Goal: Task Accomplishment & Management: Complete application form

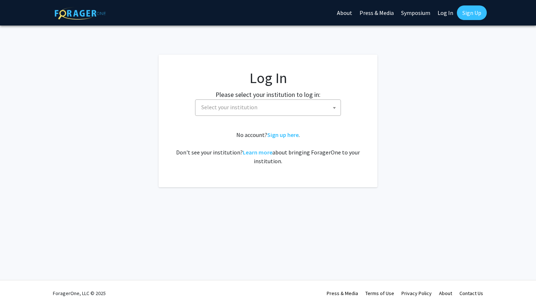
select select
click at [260, 112] on span "Select your institution" at bounding box center [269, 107] width 142 height 15
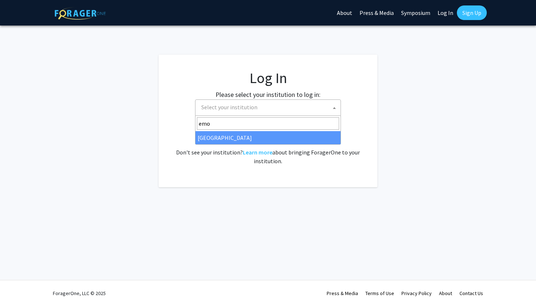
type input "emo"
select select "12"
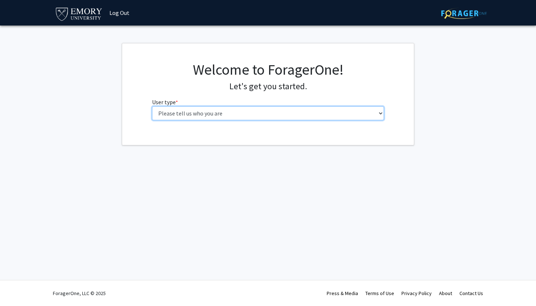
select select "1: undergrad"
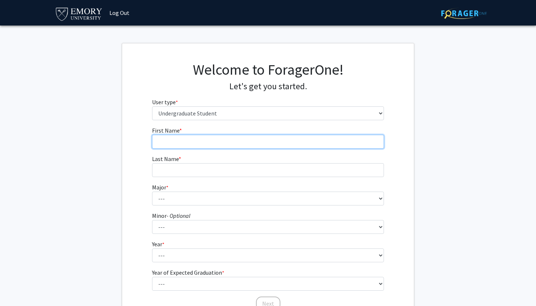
click at [307, 138] on input "First Name * required" at bounding box center [268, 142] width 232 height 14
type input "Grace"
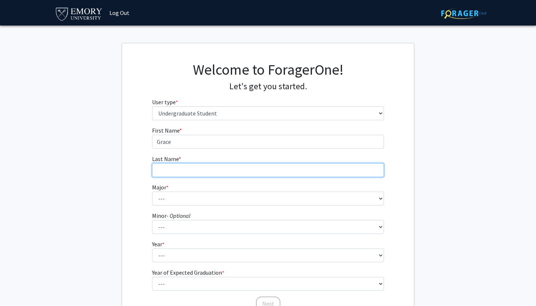
click at [288, 171] on input "Last Name * required" at bounding box center [268, 170] width 232 height 14
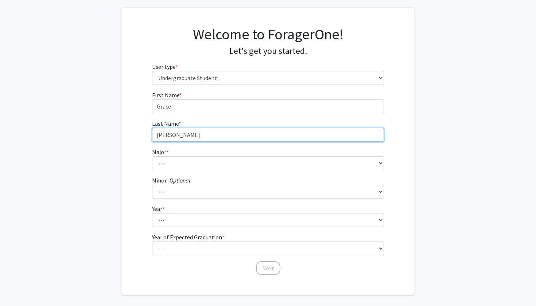
scroll to position [38, 0]
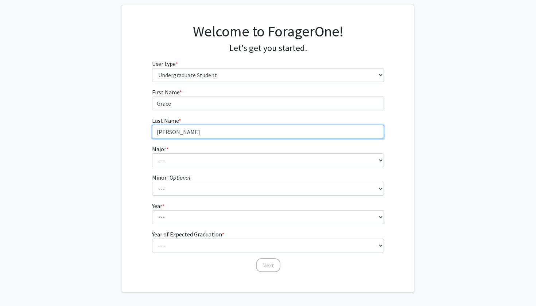
type input "Domingo"
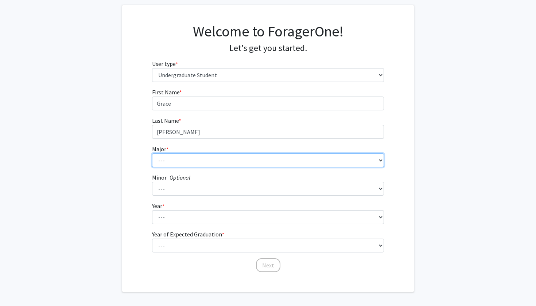
select select "57: 1017"
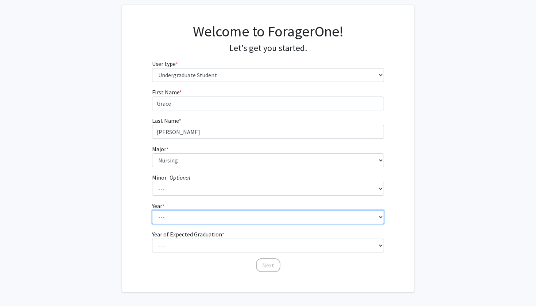
select select "3: junior"
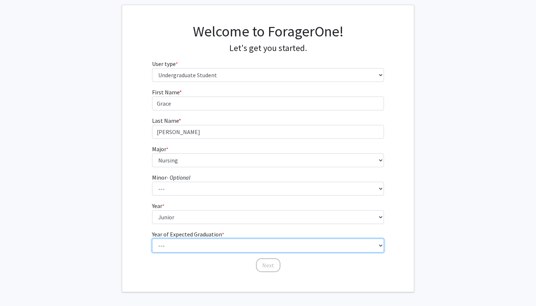
select select "3: 2027"
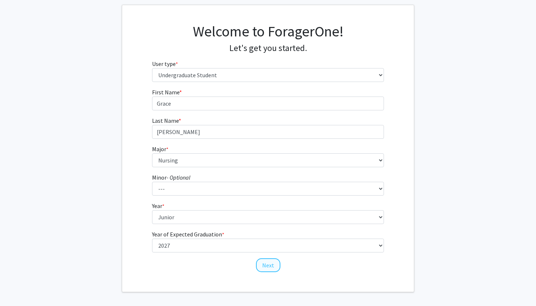
click at [261, 268] on button "Next" at bounding box center [268, 265] width 24 height 14
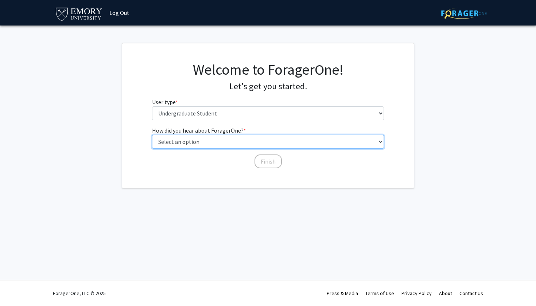
select select "3: university_website"
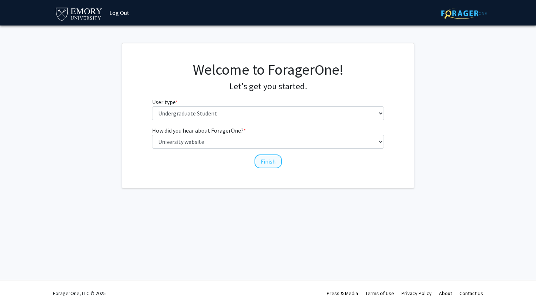
click at [266, 165] on button "Finish" at bounding box center [267, 162] width 27 height 14
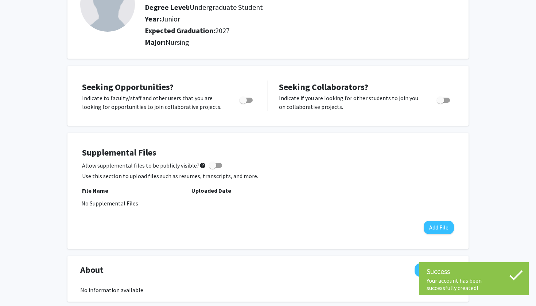
scroll to position [71, 0]
click at [245, 100] on span "Toggle" at bounding box center [242, 99] width 7 height 7
click at [243, 102] on input "Are you actively seeking opportunities?" at bounding box center [243, 102] width 0 height 0
checkbox input "true"
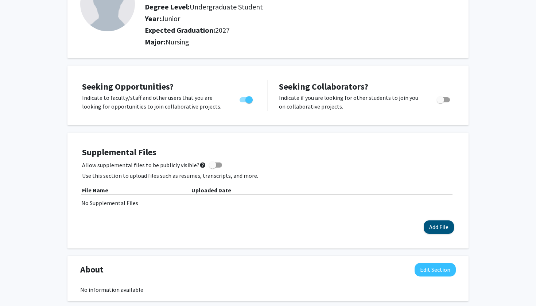
click at [434, 227] on button "Add File" at bounding box center [438, 226] width 30 height 13
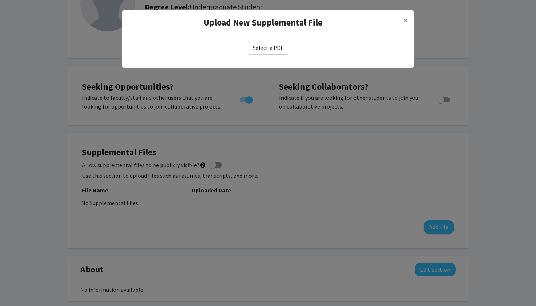
click at [275, 47] on label "Select a PDF" at bounding box center [268, 48] width 40 height 14
click at [0, 0] on input "Select a PDF" at bounding box center [0, 0] width 0 height 0
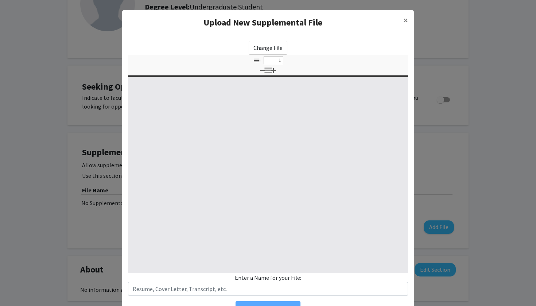
select select "custom"
type input "0"
select select "custom"
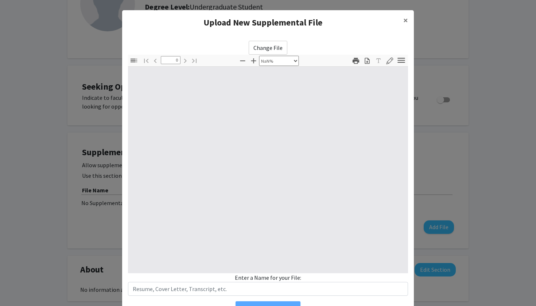
type input "1"
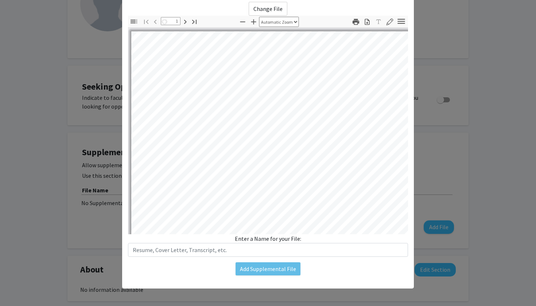
scroll to position [40, 0]
select select "auto"
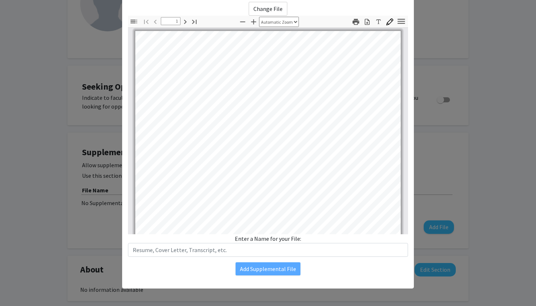
scroll to position [39, 0]
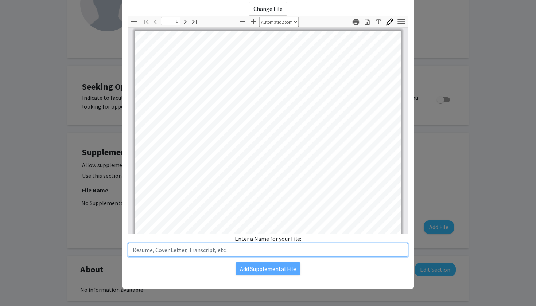
click at [203, 248] on input "text" at bounding box center [268, 250] width 280 height 14
type input "Resume"
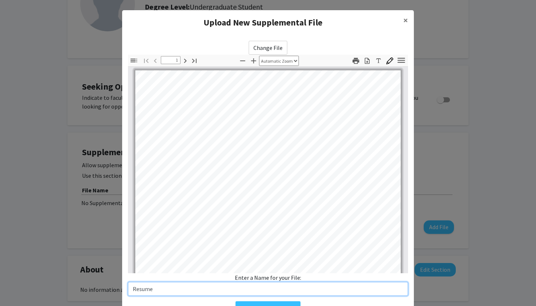
scroll to position [0, 0]
type input "2"
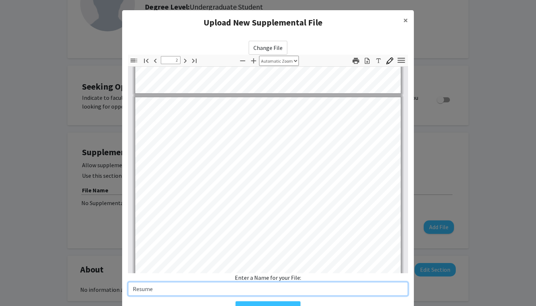
scroll to position [352, 0]
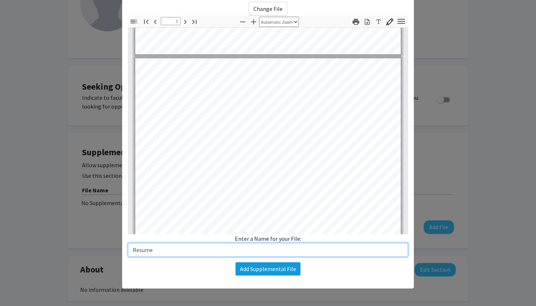
type input "Resume"
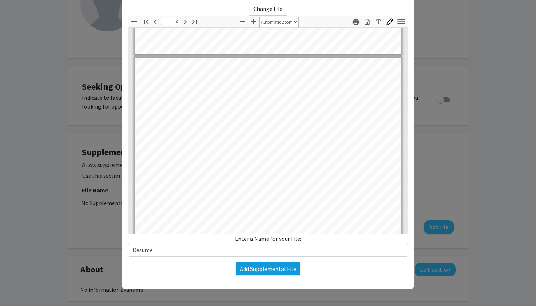
click at [265, 267] on button "Add Supplemental File" at bounding box center [267, 268] width 65 height 13
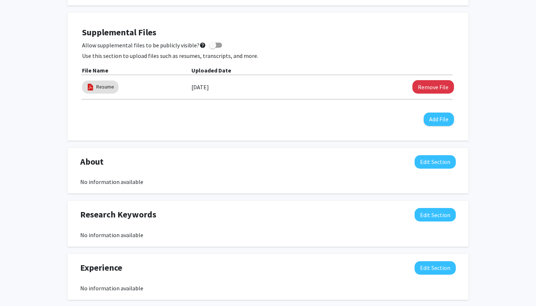
scroll to position [200, 0]
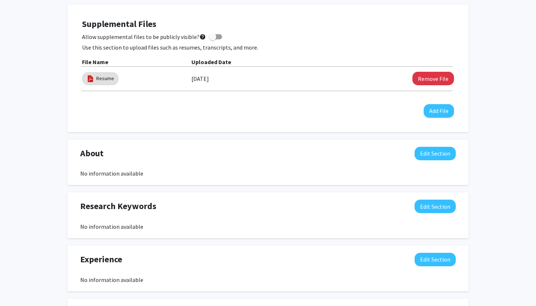
click at [215, 38] on span at bounding box center [215, 36] width 13 height 5
click at [212, 39] on input "Allow supplemental files to be publicly visible? help" at bounding box center [212, 39] width 0 height 0
checkbox input "true"
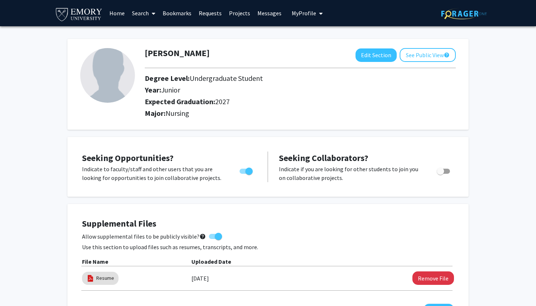
scroll to position [0, 0]
click at [145, 13] on link "Search" at bounding box center [143, 13] width 31 height 26
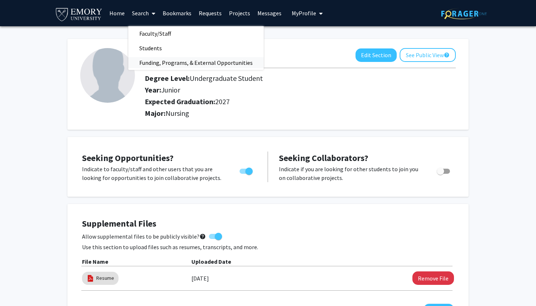
click at [151, 64] on span "Funding, Programs, & External Opportunities" at bounding box center [195, 62] width 135 height 15
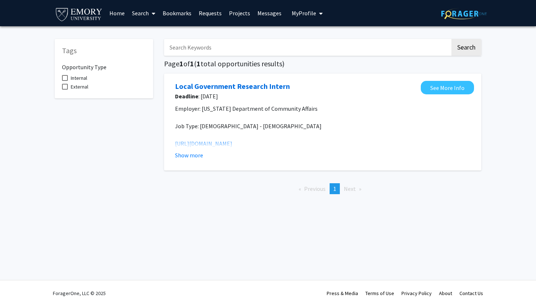
click at [143, 11] on link "Search" at bounding box center [143, 13] width 31 height 26
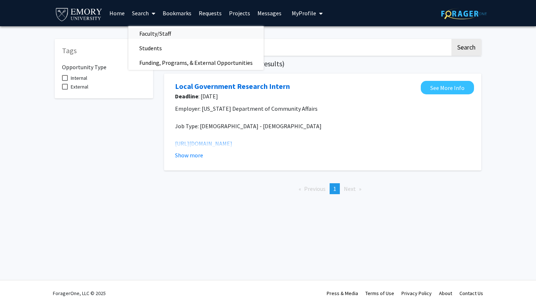
click at [145, 34] on span "Faculty/Staff" at bounding box center [155, 33] width 54 height 15
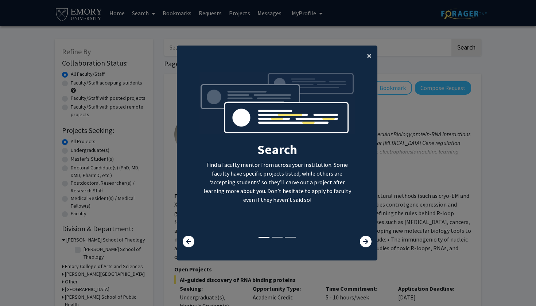
click at [366, 53] on button "×" at bounding box center [369, 56] width 16 height 20
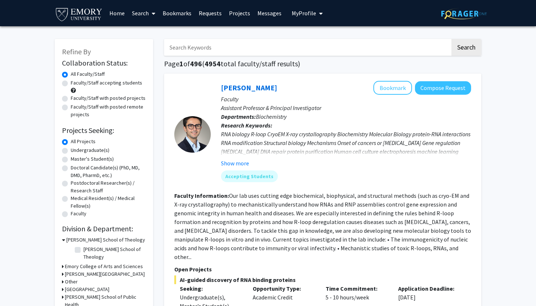
click at [71, 82] on label "Faculty/Staff accepting students" at bounding box center [106, 83] width 71 height 8
click at [71, 82] on input "Faculty/Staff accepting students" at bounding box center [73, 81] width 5 height 5
radio input "true"
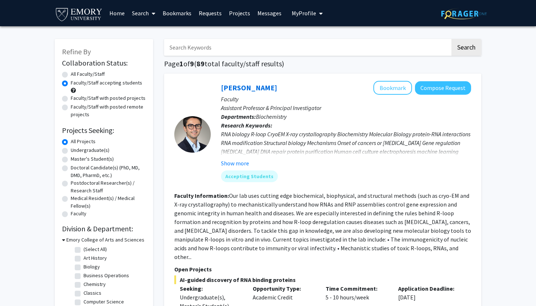
scroll to position [2, 0]
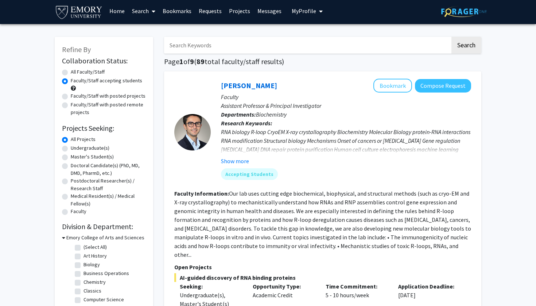
click at [235, 40] on input "Search Keywords" at bounding box center [307, 45] width 286 height 17
type input "nurse"
click at [466, 46] on button "Search" at bounding box center [466, 45] width 30 height 17
radio input "true"
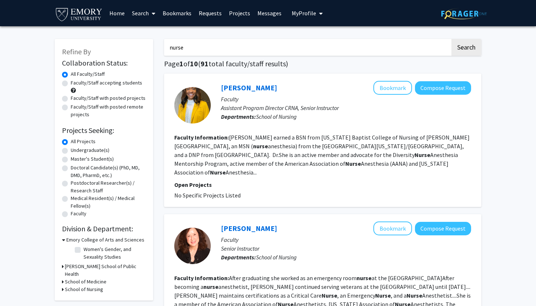
click at [69, 286] on h3 "School of Nursing" at bounding box center [84, 290] width 38 height 8
click at [192, 50] on input "nurse" at bounding box center [307, 47] width 286 height 17
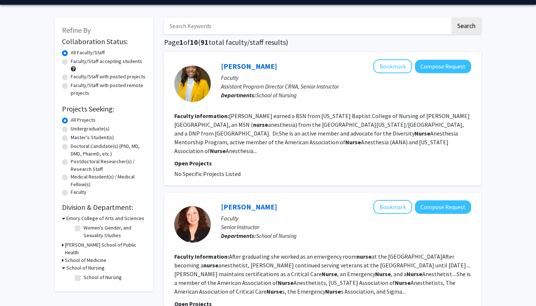
click at [465, 17] on button "Search" at bounding box center [466, 25] width 30 height 17
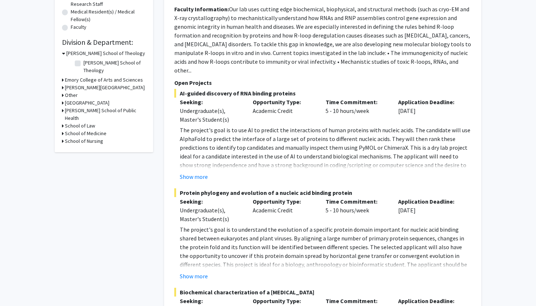
scroll to position [197, 0]
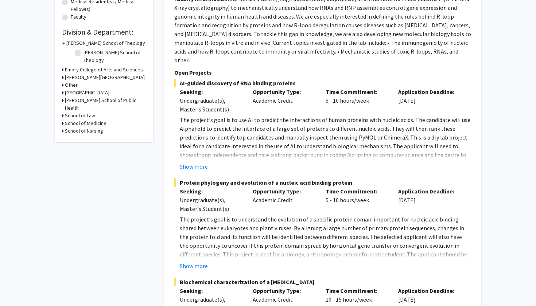
click at [67, 127] on h3 "School of Nursing" at bounding box center [84, 131] width 38 height 8
click at [83, 137] on label "School of Nursing" at bounding box center [102, 141] width 38 height 8
click at [83, 137] on input "School of Nursing" at bounding box center [85, 139] width 5 height 5
checkbox input "true"
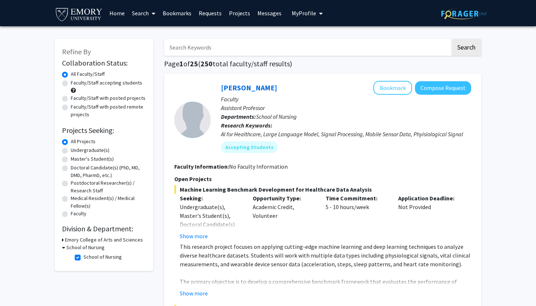
click at [71, 149] on label "Undergraduate(s)" at bounding box center [90, 151] width 39 height 8
click at [71, 149] on input "Undergraduate(s)" at bounding box center [73, 149] width 5 height 5
radio input "true"
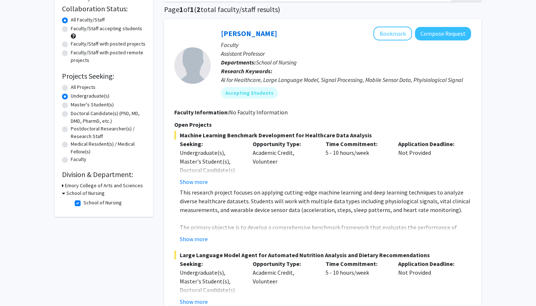
scroll to position [56, 0]
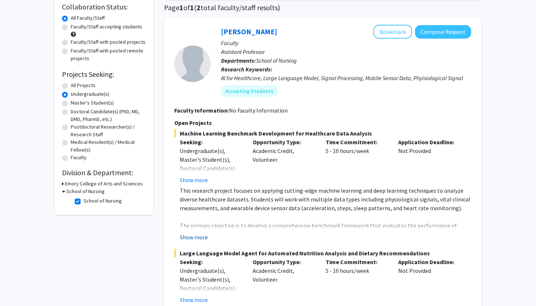
click at [192, 235] on button "Show more" at bounding box center [194, 237] width 28 height 9
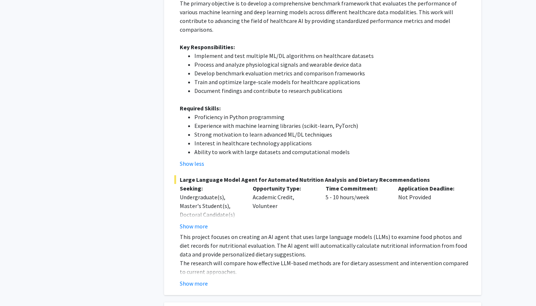
scroll to position [280, 0]
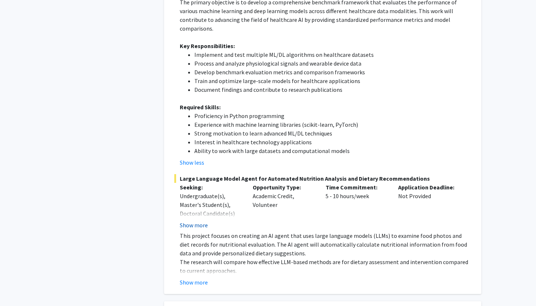
click at [193, 221] on button "Show more" at bounding box center [194, 225] width 28 height 9
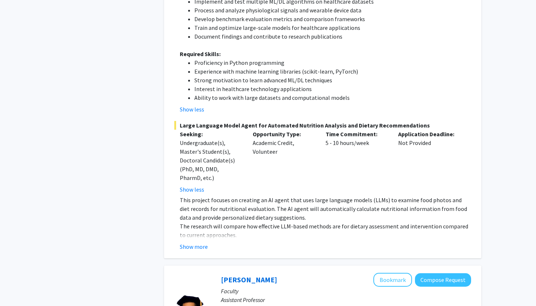
scroll to position [335, 0]
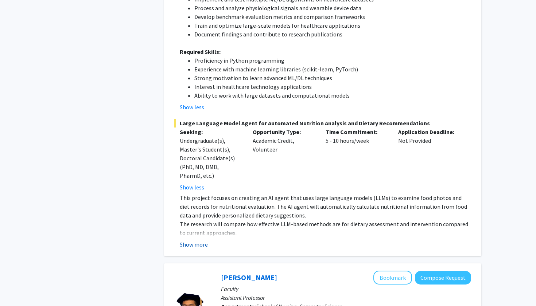
click at [194, 240] on button "Show more" at bounding box center [194, 244] width 28 height 9
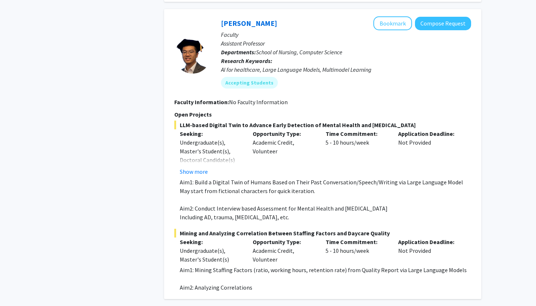
scroll to position [673, 0]
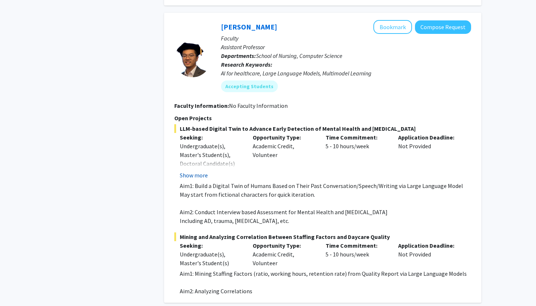
click at [193, 171] on button "Show more" at bounding box center [194, 175] width 28 height 9
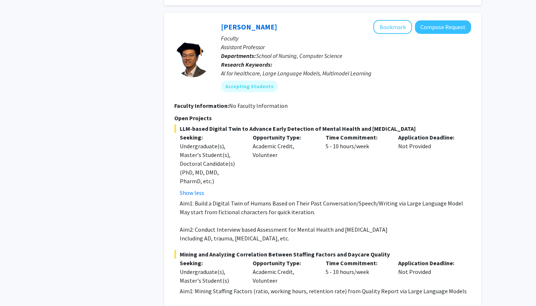
click at [220, 199] on p "Aim1: Build a Digital Twin of Humans Based on Their Past Conversation/Speech/Wr…" at bounding box center [325, 203] width 291 height 9
drag, startPoint x: 220, startPoint y: 196, endPoint x: 255, endPoint y: 199, distance: 35.1
click at [255, 199] on p "Aim1: Build a Digital Twin of Humans Based on Their Past Conversation/Speech/Wr…" at bounding box center [325, 203] width 291 height 9
copy p "Digital Twin of Humans"
click at [410, 168] on div "Application Deadline: Not Provided" at bounding box center [429, 165] width 73 height 64
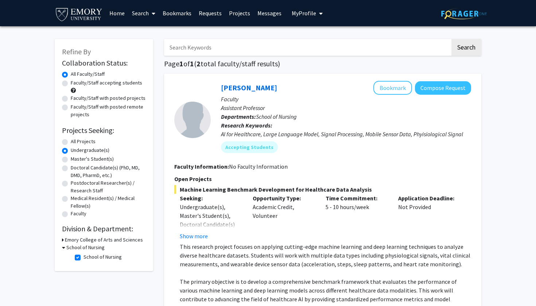
scroll to position [0, 0]
drag, startPoint x: 218, startPoint y: 88, endPoint x: 262, endPoint y: 88, distance: 44.8
click at [262, 88] on div "Runze Yan Bookmark Compose Request Faculty Assistant Professor Departments: Sch…" at bounding box center [341, 120] width 260 height 78
drag, startPoint x: 262, startPoint y: 88, endPoint x: 211, endPoint y: 88, distance: 51.4
click at [211, 88] on div "Runze Yan Bookmark Compose Request Faculty Assistant Professor Departments: Sch…" at bounding box center [341, 120] width 260 height 78
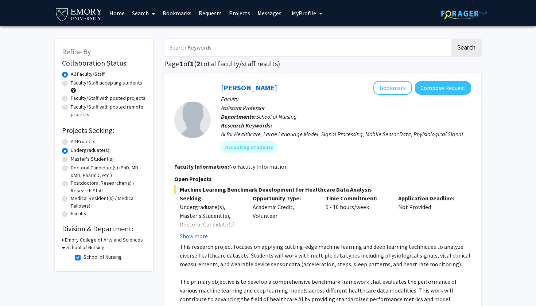
click at [68, 144] on div "All Projects" at bounding box center [104, 142] width 84 height 9
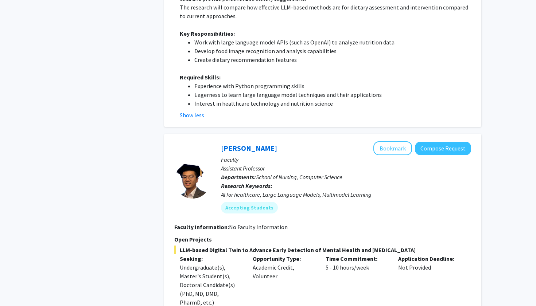
scroll to position [695, 0]
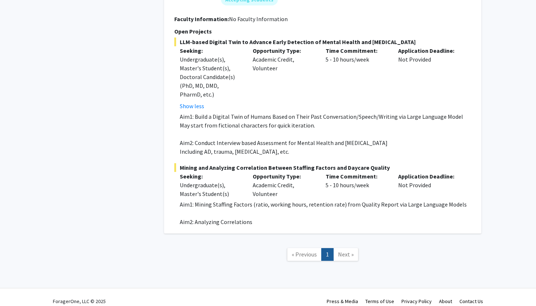
click at [340, 251] on span "Next »" at bounding box center [346, 254] width 16 height 7
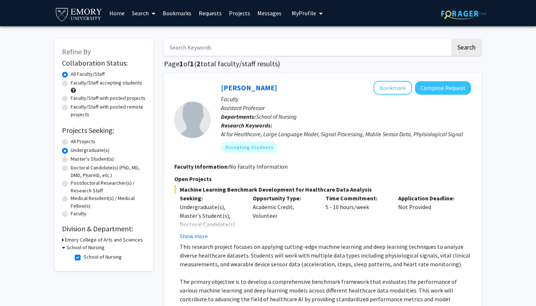
scroll to position [0, 0]
click at [71, 142] on label "All Projects" at bounding box center [83, 142] width 25 height 8
click at [71, 142] on input "All Projects" at bounding box center [73, 140] width 5 height 5
radio input "true"
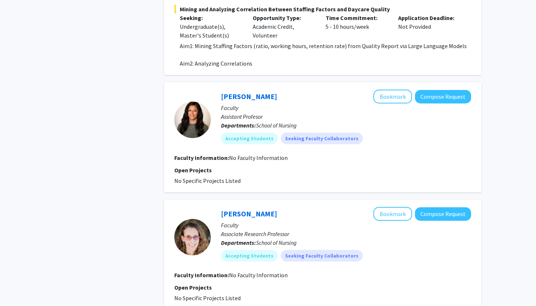
scroll to position [643, 0]
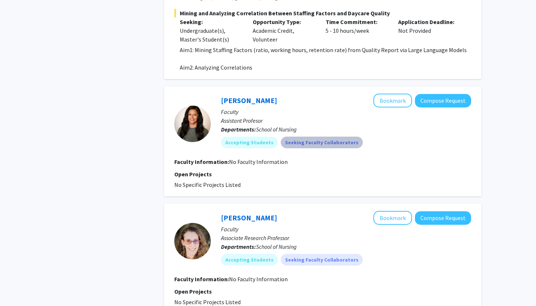
click at [300, 141] on mat-chip "Seeking Faculty Collaborators" at bounding box center [322, 143] width 82 height 12
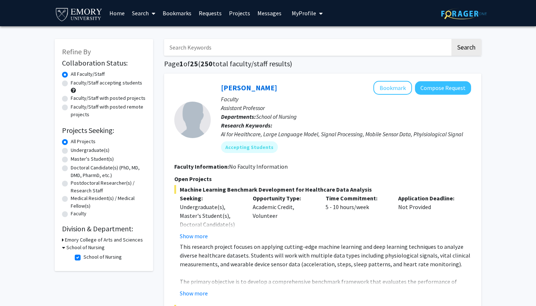
scroll to position [0, 0]
click at [71, 82] on label "Faculty/Staff accepting students" at bounding box center [106, 83] width 71 height 8
click at [71, 82] on input "Faculty/Staff accepting students" at bounding box center [73, 81] width 5 height 5
radio input "true"
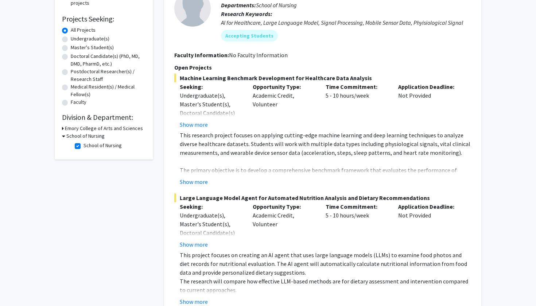
scroll to position [123, 0]
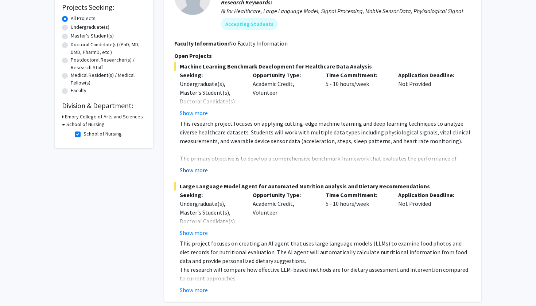
click at [196, 171] on button "Show more" at bounding box center [194, 170] width 28 height 9
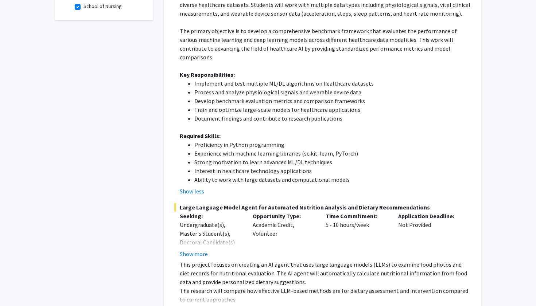
scroll to position [251, 0]
click at [264, 157] on li "Strong motivation to learn advanced ML/DL techniques" at bounding box center [332, 161] width 277 height 9
drag, startPoint x: 264, startPoint y: 152, endPoint x: 306, endPoint y: 149, distance: 41.6
click at [306, 157] on li "Strong motivation to learn advanced ML/DL techniques" at bounding box center [332, 161] width 277 height 9
copy li "advanced ML/DL techniques"
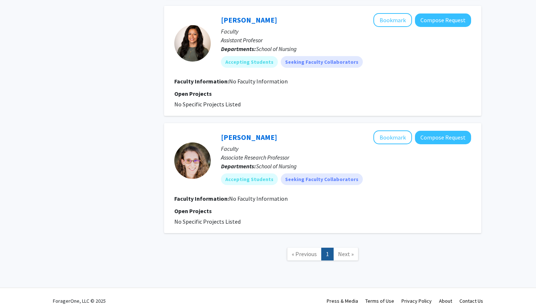
scroll to position [872, 0]
click at [445, 131] on button "Compose Request" at bounding box center [443, 137] width 56 height 13
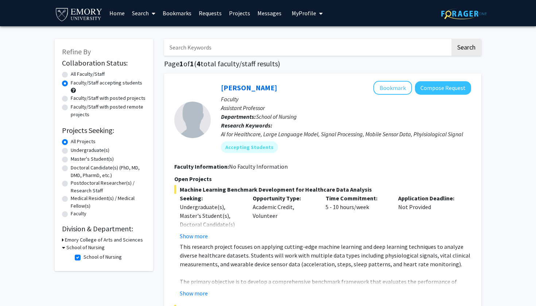
click at [64, 240] on div "Emory College of Arts and Sciences" at bounding box center [104, 240] width 84 height 8
click at [62, 241] on icon at bounding box center [63, 240] width 2 height 8
click at [77, 247] on fg-checkbox "Computer Science Computer Science" at bounding box center [109, 250] width 69 height 9
click at [62, 239] on icon at bounding box center [63, 240] width 3 height 8
click at [83, 259] on label "School of Nursing" at bounding box center [102, 257] width 38 height 8
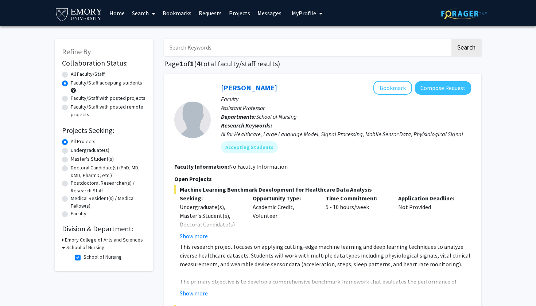
click at [83, 258] on input "School of Nursing" at bounding box center [85, 255] width 5 height 5
checkbox input "false"
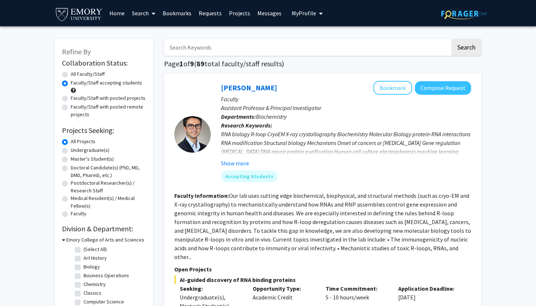
click at [71, 152] on label "Undergraduate(s)" at bounding box center [90, 151] width 39 height 8
click at [71, 151] on input "Undergraduate(s)" at bounding box center [73, 149] width 5 height 5
radio input "true"
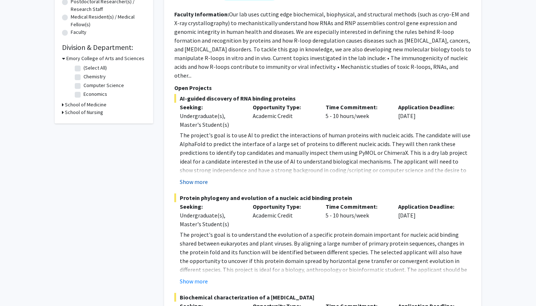
scroll to position [201, 0]
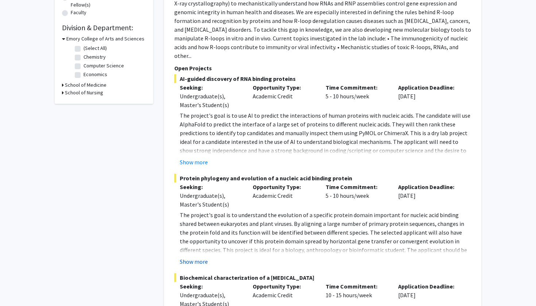
click at [194, 257] on button "Show more" at bounding box center [194, 261] width 28 height 9
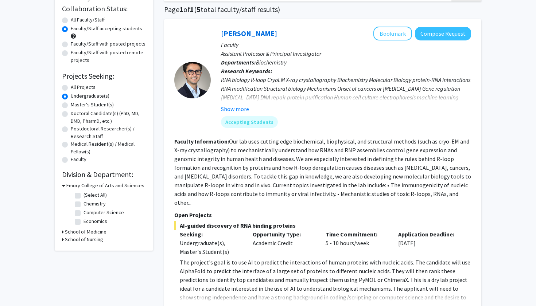
scroll to position [55, 0]
click at [235, 110] on button "Show more" at bounding box center [235, 108] width 28 height 9
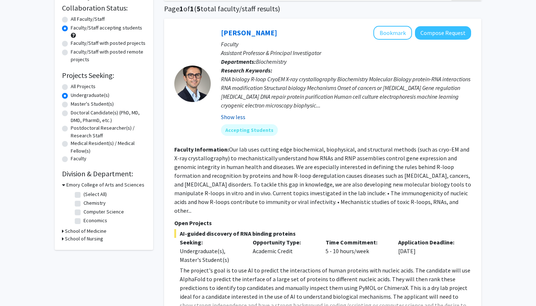
click at [231, 117] on button "Show less" at bounding box center [233, 117] width 24 height 9
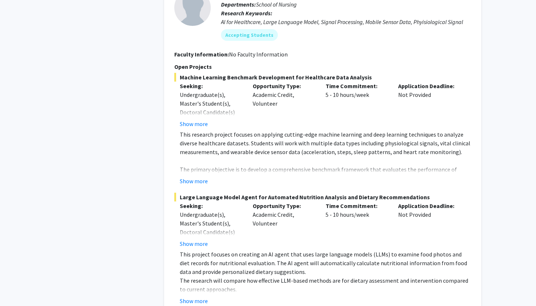
scroll to position [1457, 0]
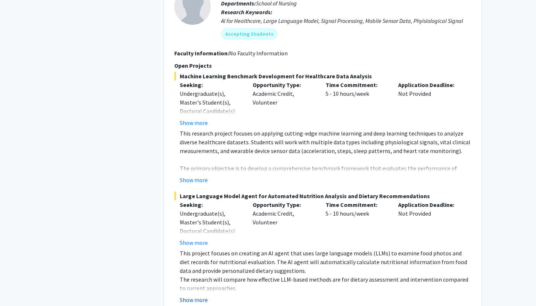
click at [198, 296] on button "Show more" at bounding box center [194, 300] width 28 height 9
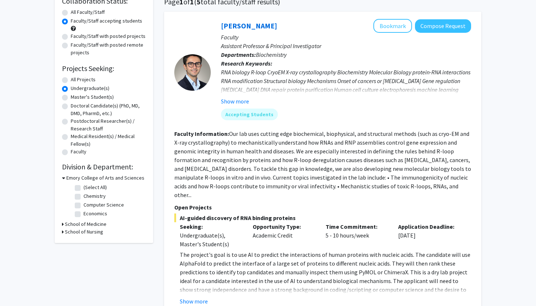
scroll to position [27, 0]
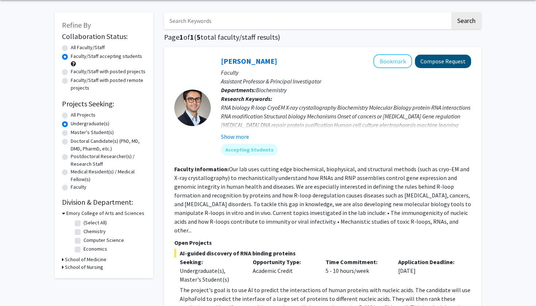
click at [446, 64] on button "Compose Request" at bounding box center [443, 61] width 56 height 13
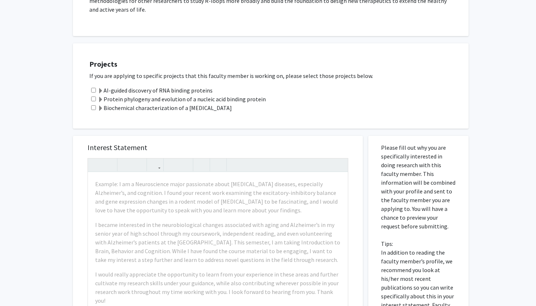
scroll to position [556, 0]
click at [89, 78] on p "If you are applying to specific projects that this faculty member is working on…" at bounding box center [275, 75] width 372 height 9
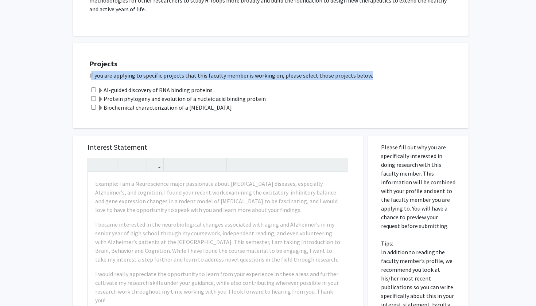
drag, startPoint x: 89, startPoint y: 78, endPoint x: 234, endPoint y: 86, distance: 144.9
click at [234, 86] on div "Projects If you are applying to specific projects that this faculty member is w…" at bounding box center [275, 85] width 386 height 67
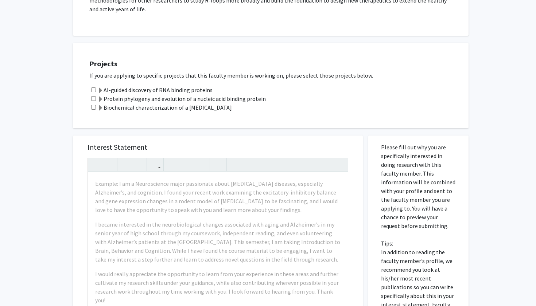
click at [93, 109] on input "checkbox" at bounding box center [93, 107] width 5 height 5
checkbox input "true"
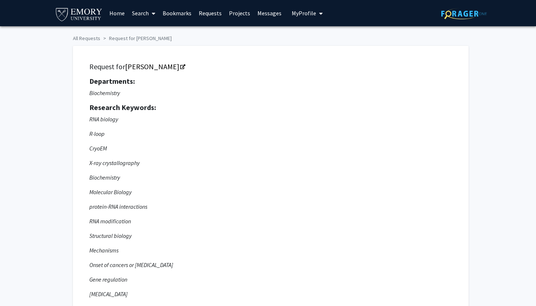
scroll to position [0, 0]
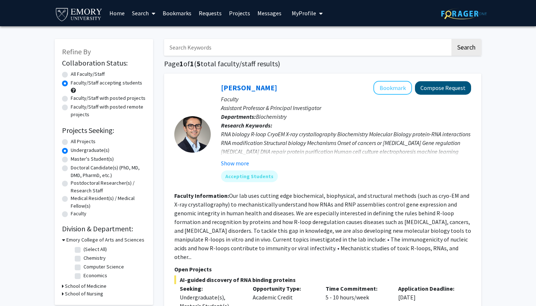
click at [432, 90] on button "Compose Request" at bounding box center [443, 87] width 56 height 13
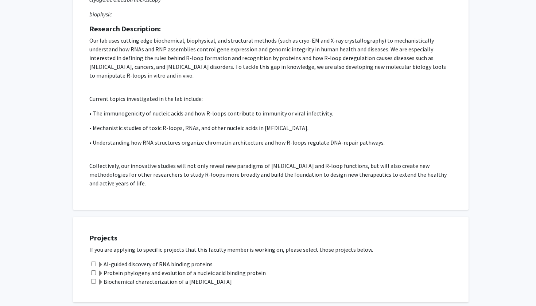
scroll to position [191, 0]
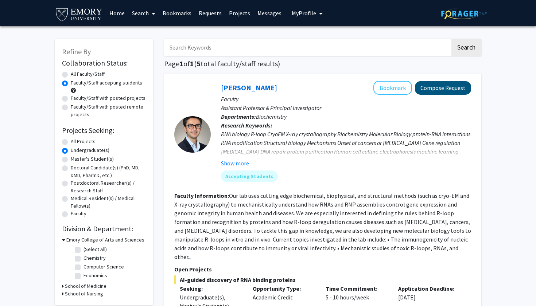
click at [430, 89] on button "Compose Request" at bounding box center [443, 87] width 56 height 13
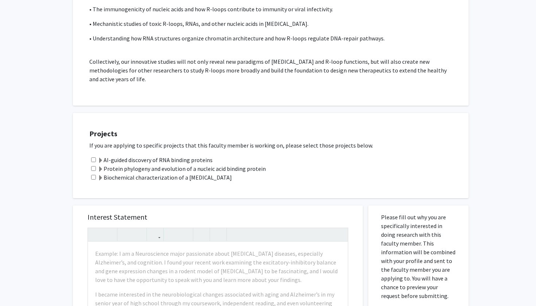
scroll to position [513, 0]
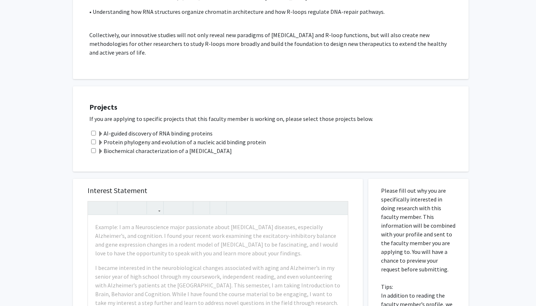
click at [93, 152] on input "checkbox" at bounding box center [93, 150] width 5 height 5
checkbox input "true"
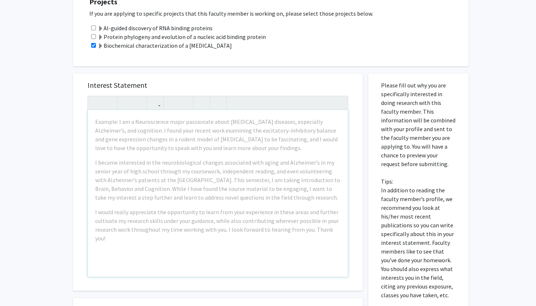
scroll to position [658, 0]
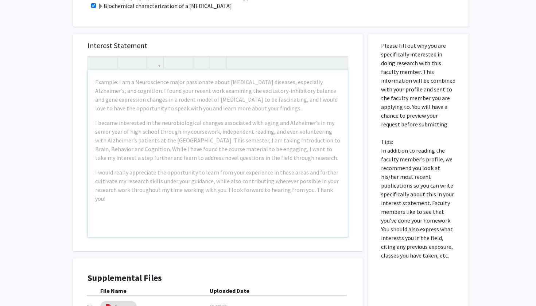
click at [84, 172] on div "Interest Statement Example: I am a Neuroscience major passionate about neurodeg…" at bounding box center [217, 142] width 275 height 217
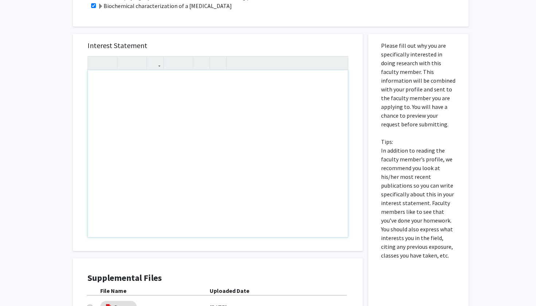
click at [124, 90] on div "Note to users with screen readers: Please press Alt+0 or Option+0 to deactivate…" at bounding box center [218, 153] width 260 height 167
type textarea "I am a Nursing major&nbsp;"
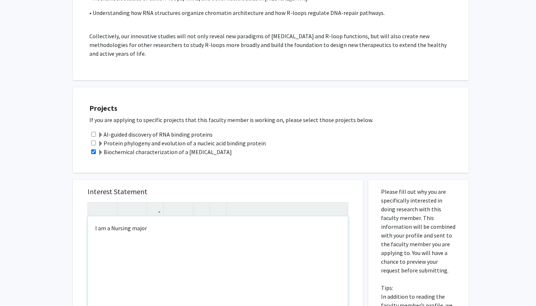
scroll to position [504, 0]
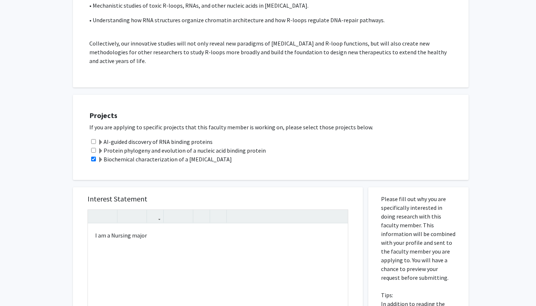
click at [94, 151] on input "checkbox" at bounding box center [93, 150] width 5 height 5
checkbox input "true"
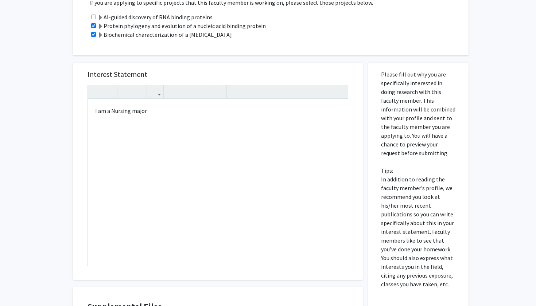
scroll to position [629, 0]
click at [381, 74] on p "Please fill out why you are specifically interested in doing research with this…" at bounding box center [418, 179] width 75 height 219
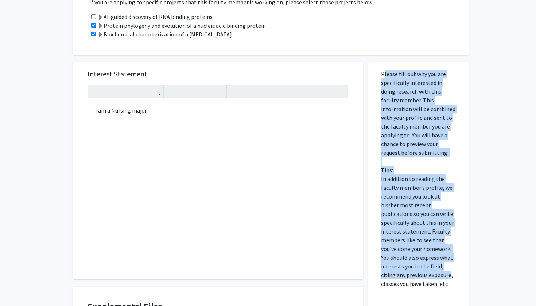
drag, startPoint x: 381, startPoint y: 74, endPoint x: 428, endPoint y: 279, distance: 210.5
click at [428, 279] on p "Please fill out why you are specifically interested in doing research with this…" at bounding box center [418, 179] width 75 height 219
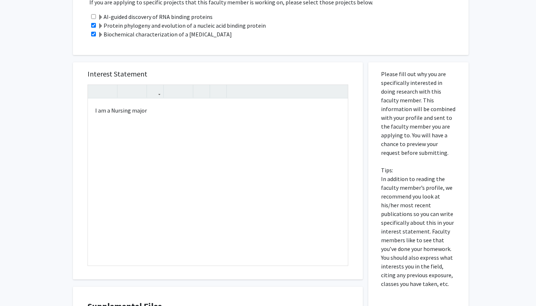
click at [433, 281] on p "Please fill out why you are specifically interested in doing research with this…" at bounding box center [418, 179] width 75 height 219
drag, startPoint x: 433, startPoint y: 281, endPoint x: 378, endPoint y: 74, distance: 214.9
click at [378, 74] on div "Please fill out why you are specifically interested in doing research with this…" at bounding box center [418, 229] width 89 height 334
click at [398, 137] on p "Please fill out why you are specifically interested in doing research with this…" at bounding box center [418, 179] width 75 height 219
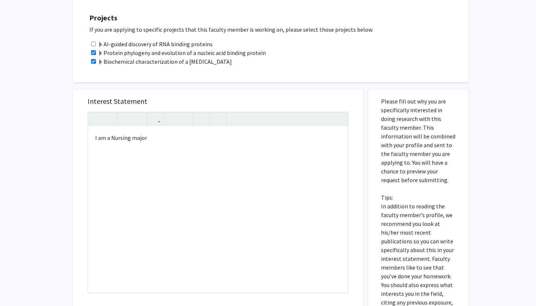
scroll to position [688, 0]
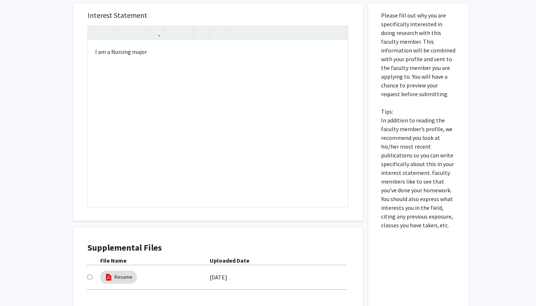
click at [382, 18] on p "Please fill out why you are specifically interested in doing research with this…" at bounding box center [418, 120] width 75 height 219
drag, startPoint x: 382, startPoint y: 18, endPoint x: 429, endPoint y: 224, distance: 211.6
click at [429, 224] on p "Please fill out why you are specifically interested in doing research with this…" at bounding box center [418, 120] width 75 height 219
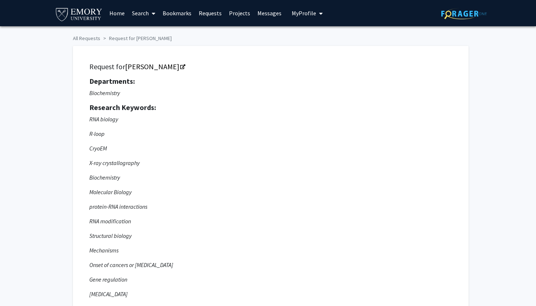
scroll to position [0, 0]
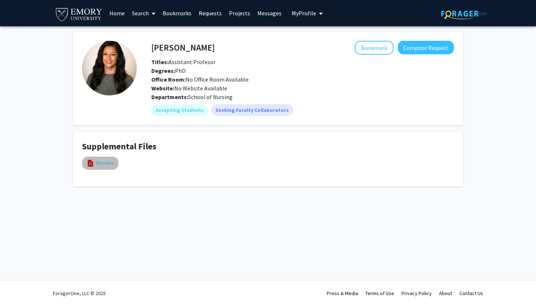
click at [97, 164] on link "Resume" at bounding box center [105, 163] width 18 height 8
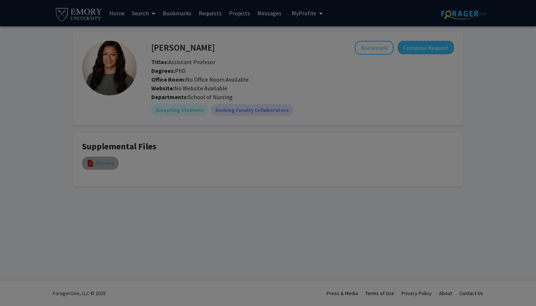
select select "custom"
type input "0"
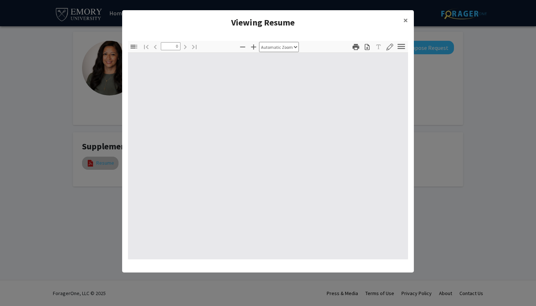
select select "custom"
type input "1"
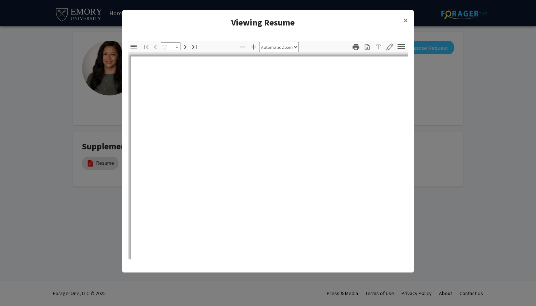
select select "auto"
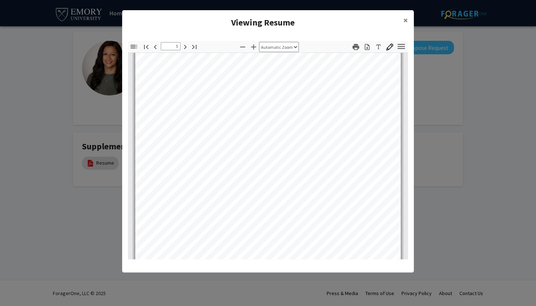
type input "6"
click at [402, 25] on button "×" at bounding box center [405, 20] width 16 height 20
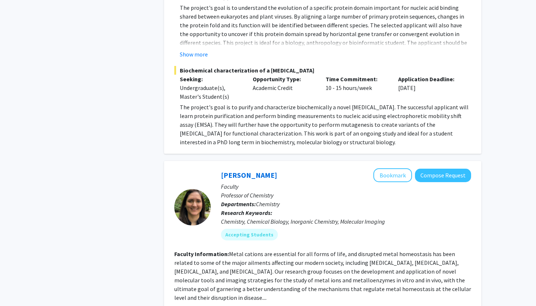
scroll to position [415, 0]
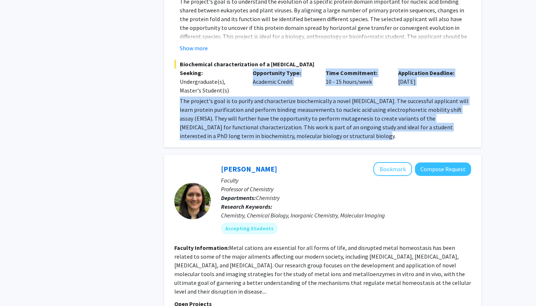
drag, startPoint x: 321, startPoint y: 130, endPoint x: 173, endPoint y: 93, distance: 152.7
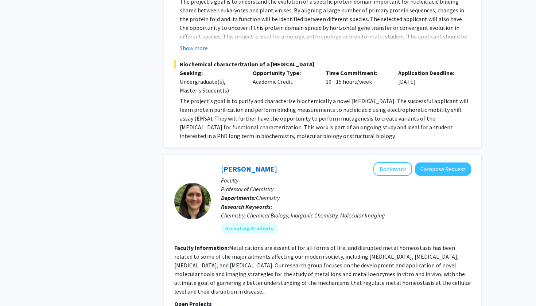
click at [187, 97] on p "The project's goal is to purify and characterize biochemically a novel viral pr…" at bounding box center [325, 119] width 291 height 44
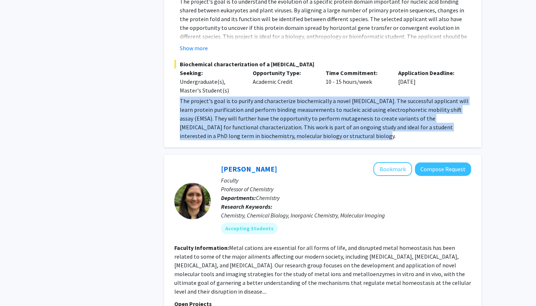
drag, startPoint x: 187, startPoint y: 92, endPoint x: 307, endPoint y: 128, distance: 125.2
click at [307, 128] on p "The project's goal is to purify and characterize biochemically a novel viral pr…" at bounding box center [325, 119] width 291 height 44
copy p "The project's goal is to purify and characterize biochemically a novel viral pr…"
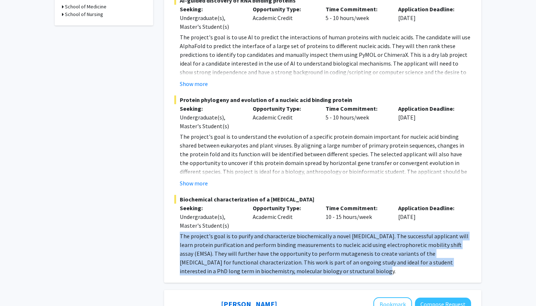
scroll to position [280, 0]
click at [188, 179] on button "Show more" at bounding box center [194, 183] width 28 height 9
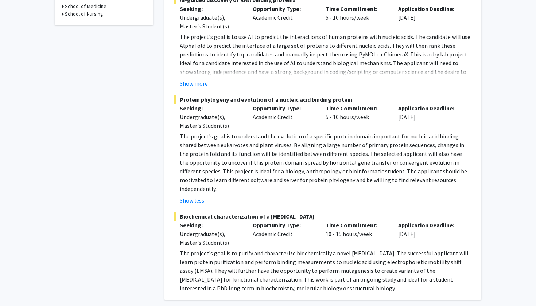
click at [203, 70] on fg-read-more "The project's goal is to use AI to predict the interactions of human proteins w…" at bounding box center [322, 59] width 297 height 55
click at [203, 79] on button "Show more" at bounding box center [194, 83] width 28 height 9
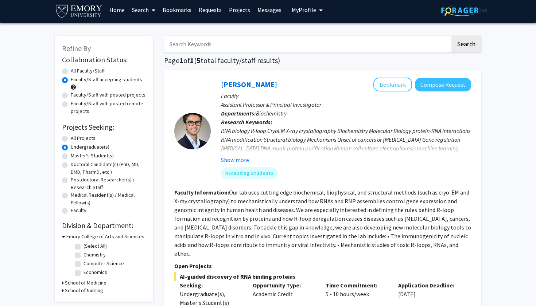
scroll to position [4, 0]
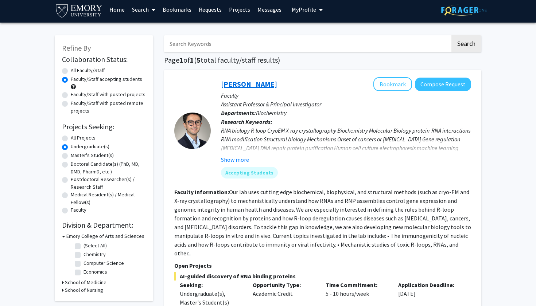
click at [241, 81] on link "Charles Bou-Nader" at bounding box center [249, 83] width 56 height 9
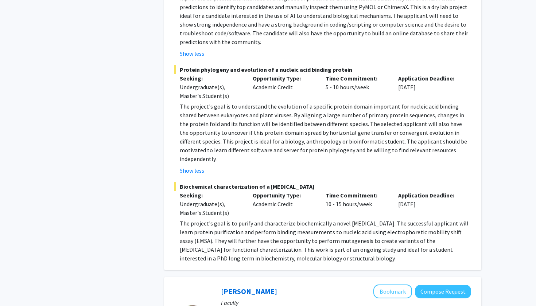
scroll to position [317, 0]
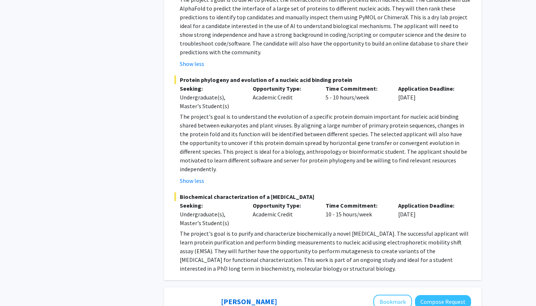
click at [184, 75] on span "Protein phylogeny and evolution of a nucleic acid binding protein" at bounding box center [322, 79] width 297 height 9
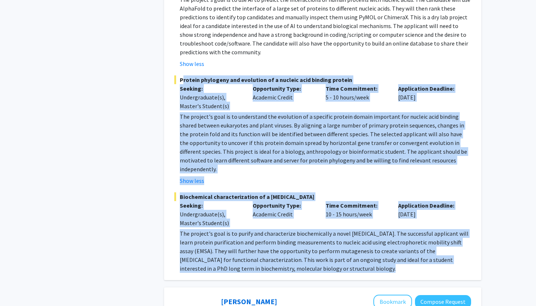
drag, startPoint x: 184, startPoint y: 70, endPoint x: 309, endPoint y: 247, distance: 216.8
click at [309, 247] on fg-project-list "AI-guided discovery of RNA binding proteins Seeking: Undergraduate(s), Master's…" at bounding box center [322, 115] width 297 height 315
click at [309, 247] on p "The project's goal is to purify and characterize biochemically a novel viral pr…" at bounding box center [325, 251] width 291 height 44
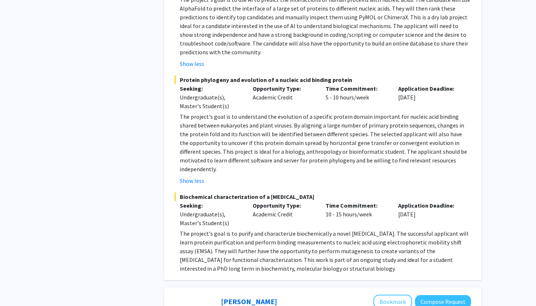
click at [193, 75] on span "Protein phylogeny and evolution of a nucleic acid binding protein" at bounding box center [322, 79] width 297 height 9
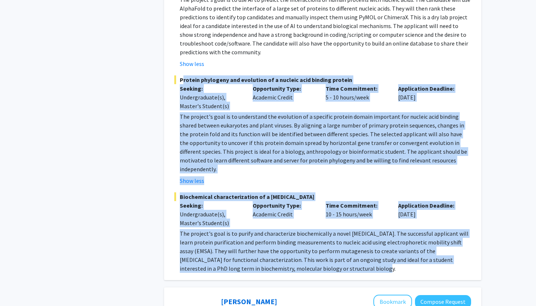
drag, startPoint x: 193, startPoint y: 71, endPoint x: 307, endPoint y: 250, distance: 211.8
click at [307, 250] on fg-project-list "AI-guided discovery of RNA binding proteins Seeking: Undergraduate(s), Master's…" at bounding box center [322, 115] width 297 height 315
copy fg-project-list "Protein phylogeny and evolution of a nucleic acid binding protein Seeking: Unde…"
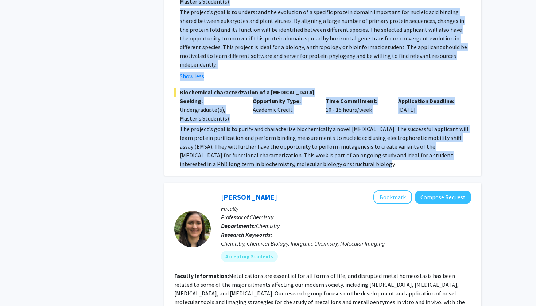
scroll to position [426, 0]
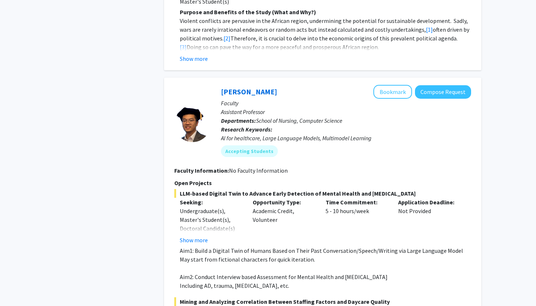
scroll to position [1061, 0]
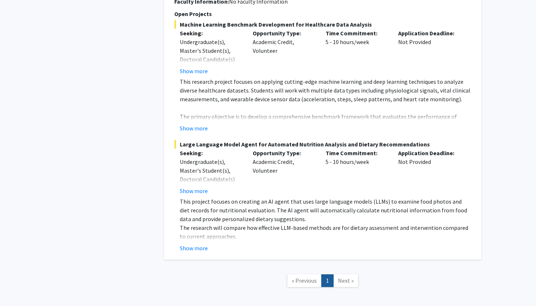
click at [348, 277] on span "Next »" at bounding box center [346, 280] width 16 height 7
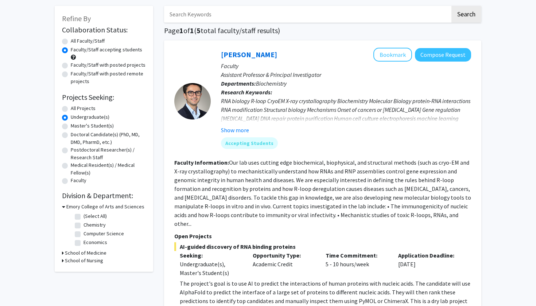
scroll to position [31, 0]
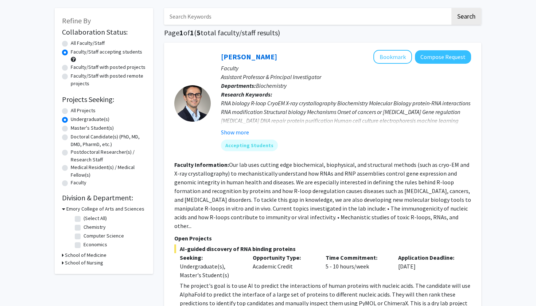
click at [75, 69] on label "Faculty/Staff with posted projects" at bounding box center [108, 67] width 75 height 8
click at [75, 68] on input "Faculty/Staff with posted projects" at bounding box center [73, 65] width 5 height 5
radio input "true"
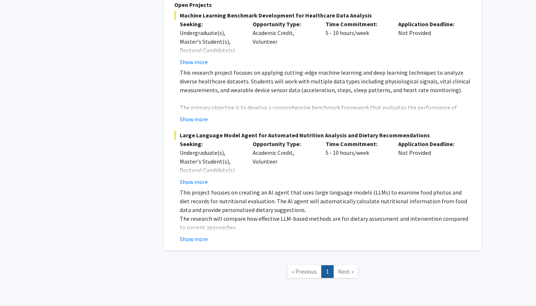
click at [348, 268] on span "Next »" at bounding box center [346, 271] width 16 height 7
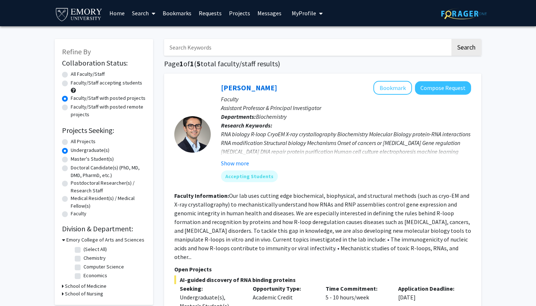
click at [155, 13] on icon at bounding box center [154, 14] width 4 height 6
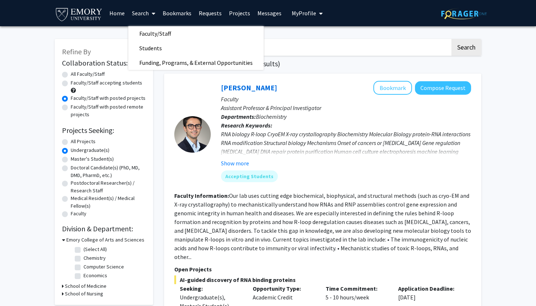
click at [71, 109] on label "Faculty/Staff with posted remote projects" at bounding box center [108, 110] width 75 height 15
click at [71, 108] on input "Faculty/Staff with posted remote projects" at bounding box center [73, 105] width 5 height 5
radio input "true"
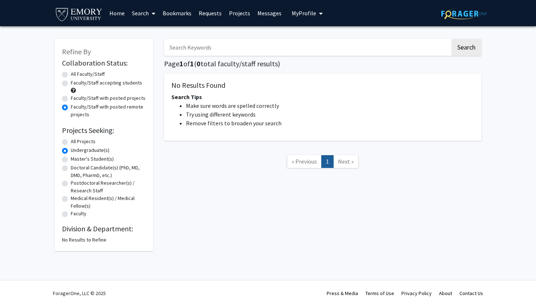
click at [71, 85] on label "Faculty/Staff accepting students" at bounding box center [106, 83] width 71 height 8
click at [71, 84] on input "Faculty/Staff accepting students" at bounding box center [73, 81] width 5 height 5
radio input "true"
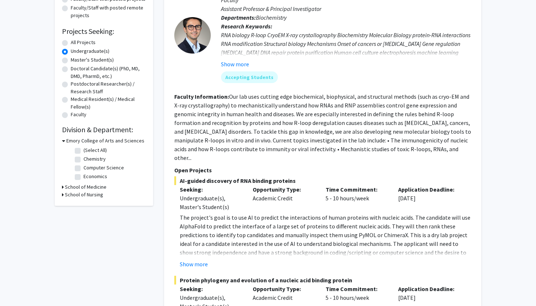
scroll to position [100, 0]
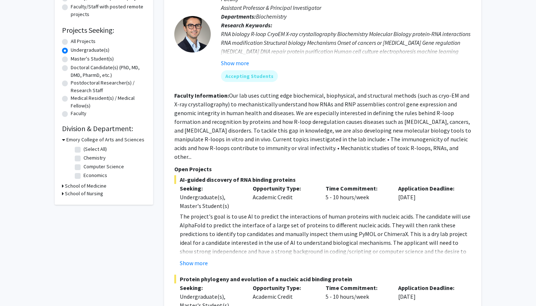
click at [64, 187] on div "School of Medicine" at bounding box center [104, 186] width 84 height 8
click at [63, 186] on icon at bounding box center [63, 186] width 2 height 8
click at [59, 209] on div "Refine By Collaboration Status: Collaboration Status All Faculty/Staff Collabor…" at bounding box center [104, 78] width 98 height 278
click at [61, 209] on div "Refine By Collaboration Status: Collaboration Status All Faculty/Staff Collabor…" at bounding box center [104, 78] width 98 height 278
click at [63, 209] on icon at bounding box center [63, 206] width 2 height 8
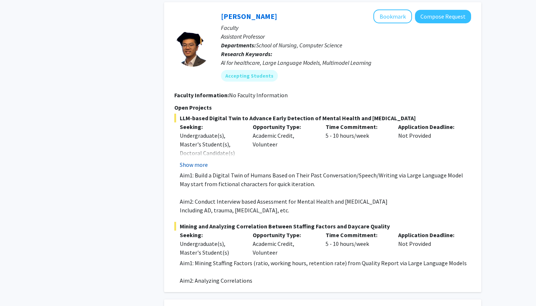
scroll to position [1102, 0]
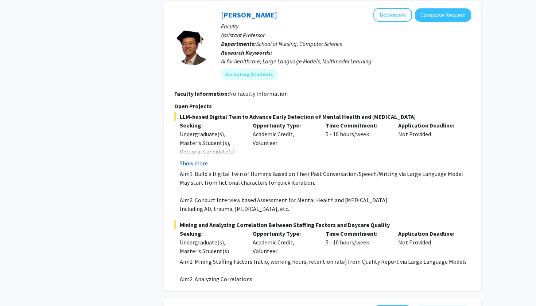
click at [187, 159] on button "Show more" at bounding box center [194, 163] width 28 height 9
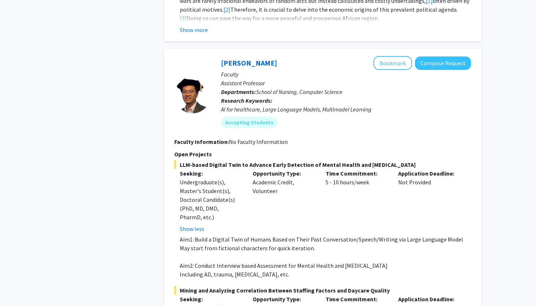
scroll to position [1054, 0]
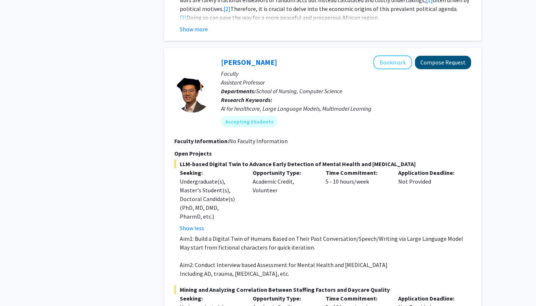
click at [436, 56] on button "Compose Request" at bounding box center [443, 62] width 56 height 13
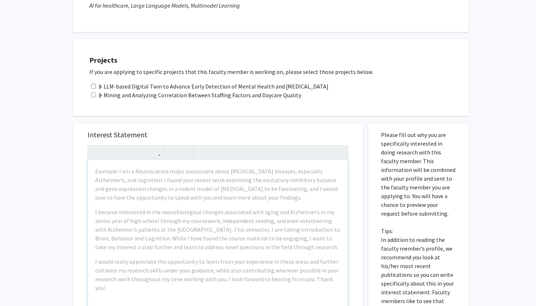
scroll to position [114, 0]
click at [93, 87] on input "checkbox" at bounding box center [93, 85] width 5 height 5
checkbox input "true"
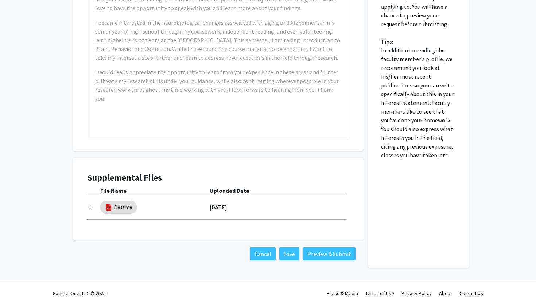
scroll to position [304, 0]
click at [89, 207] on input "checkbox" at bounding box center [89, 207] width 5 height 5
checkbox input "true"
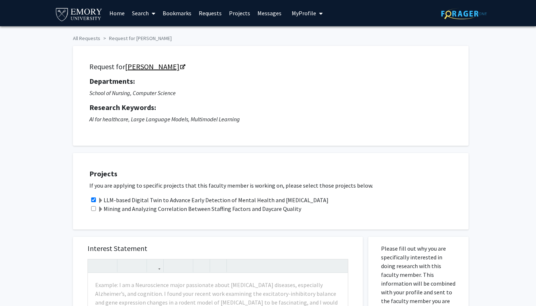
scroll to position [0, 0]
click at [135, 69] on link "[PERSON_NAME]" at bounding box center [154, 66] width 59 height 9
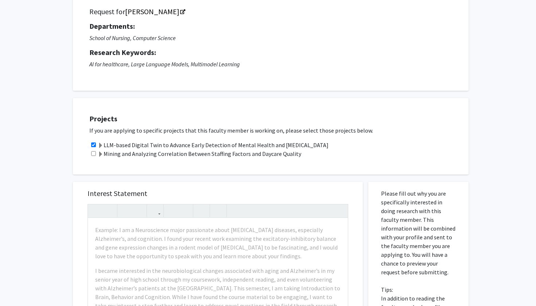
scroll to position [102, 0]
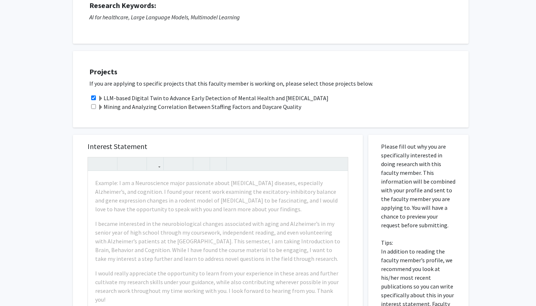
click at [98, 142] on div "Interest Statement Example: I am a Neuroscience major passionate about neurodeg…" at bounding box center [217, 243] width 275 height 217
click at [104, 147] on h5 "Interest Statement" at bounding box center [217, 146] width 261 height 9
drag, startPoint x: 104, startPoint y: 147, endPoint x: 124, endPoint y: 147, distance: 19.7
click at [124, 147] on h5 "Interest Statement" at bounding box center [217, 146] width 261 height 9
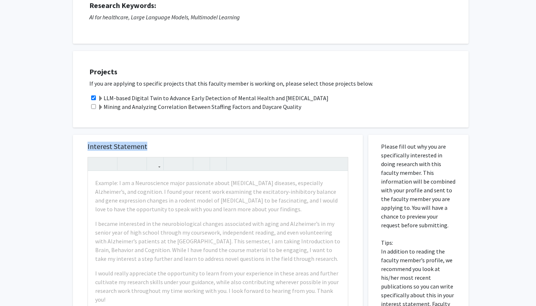
copy h5 "Interest Statement"
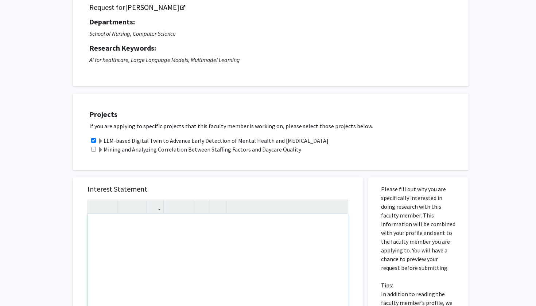
scroll to position [0, 0]
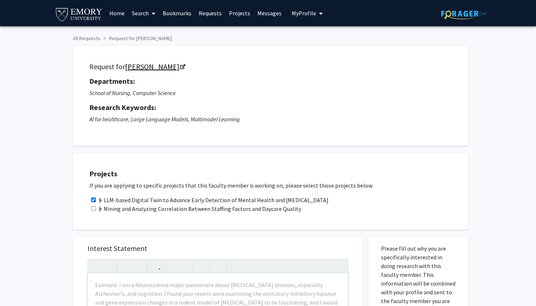
click at [148, 67] on link "[PERSON_NAME]" at bounding box center [154, 66] width 59 height 9
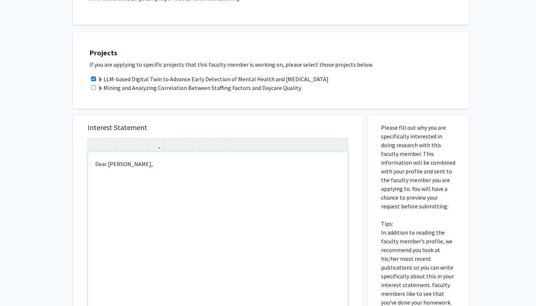
scroll to position [134, 0]
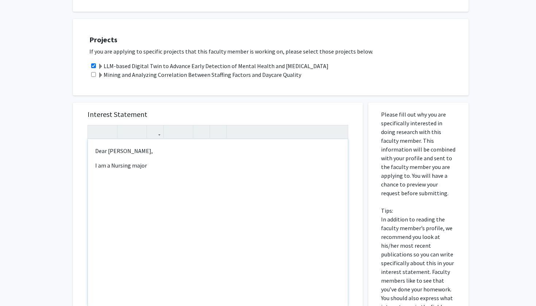
copy div "Dear Dr. Lu, I am a Nursing major"
click at [142, 179] on div "Dear Dr. Lu, I am a Nursing major" at bounding box center [218, 222] width 260 height 167
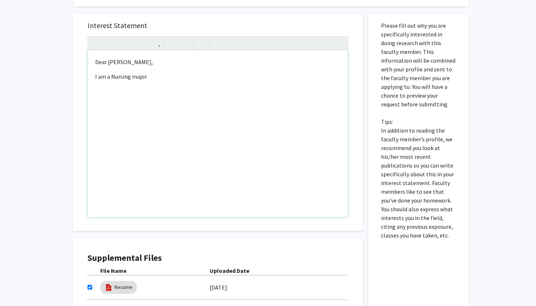
scroll to position [220, 0]
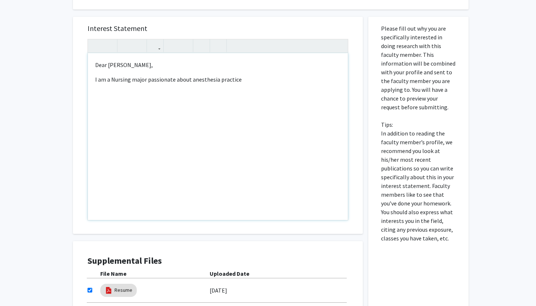
drag, startPoint x: 247, startPoint y: 84, endPoint x: 78, endPoint y: 80, distance: 168.8
click at [78, 80] on div "Interest Statement <p>Dear Dr. Lu,</p><p>I am a Nursing major passionate about …" at bounding box center [218, 125] width 290 height 217
copy p "I am a Nursing major passionate about anesthesia practice"
click at [243, 83] on p "I am a Nursing major passionate about anesthesia practice" at bounding box center [217, 79] width 245 height 9
click at [155, 84] on p "I am a Nursing major passionate about anesthesia practice" at bounding box center [217, 79] width 245 height 9
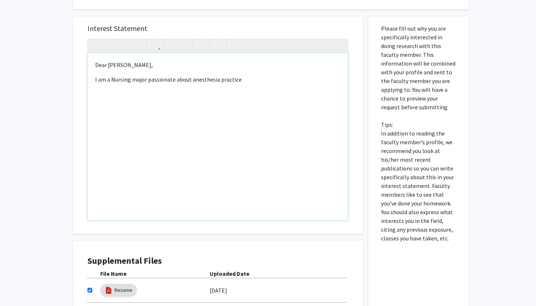
drag, startPoint x: 155, startPoint y: 85, endPoint x: 210, endPoint y: 84, distance: 55.4
click at [210, 84] on p "I am a Nursing major passionate about anesthesia practice" at bounding box center [217, 79] width 245 height 9
click at [158, 80] on p "I am a Nursing major passionate about anesthesia practice" at bounding box center [217, 79] width 245 height 9
drag, startPoint x: 158, startPoint y: 80, endPoint x: 242, endPoint y: 80, distance: 83.8
click at [242, 80] on p "I am a Nursing major passionate about anesthesia practice" at bounding box center [217, 79] width 245 height 9
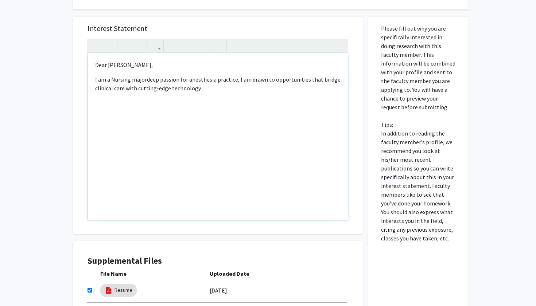
click at [145, 82] on p "I am a Nursing majordeep passion for anesthesia practice, I am drawn to opportu…" at bounding box center [217, 83] width 245 height 17
click at [158, 81] on p "I am a Nursing major deep passion for anesthesia practice, I am drawn to opport…" at bounding box center [217, 83] width 245 height 17
click at [148, 81] on p "I am a Nursing major deep passion for anesthesia practice, I am drawn to opport…" at bounding box center [217, 83] width 245 height 17
click at [253, 89] on p "I am a Nursing major with a deep passion for anesthesia practice, I am drawn to…" at bounding box center [217, 83] width 245 height 17
click at [254, 81] on p "I am a Nursing major with a deep passion for anesthesia practice, I am drawn to…" at bounding box center [217, 83] width 245 height 17
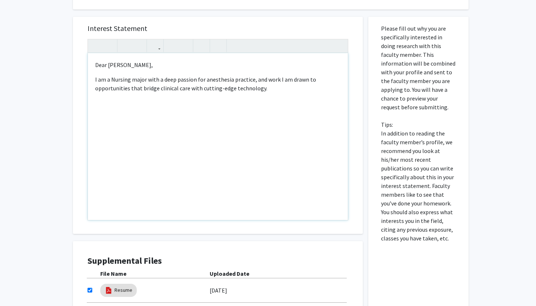
click at [268, 81] on p "I am a Nursing major with a deep passion for anesthesia practice, and work I am…" at bounding box center [217, 83] width 245 height 17
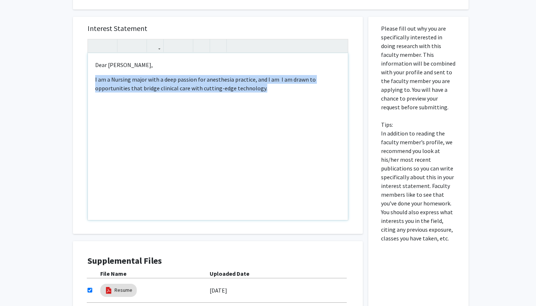
drag, startPoint x: 270, startPoint y: 94, endPoint x: 71, endPoint y: 81, distance: 199.8
click at [71, 81] on div "Interest Statement <p>Dear Dr. Lu,</p><p>I am a Nursing major with a deep passi…" at bounding box center [217, 179] width 301 height 341
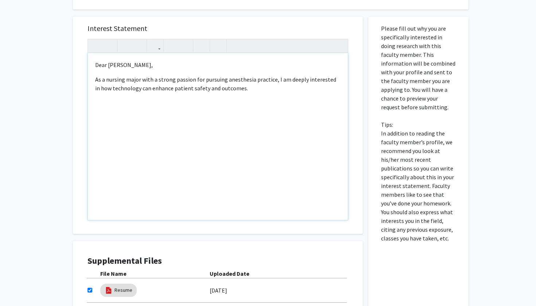
click at [96, 79] on p "As a nursing major with a strong passion for pursuing anesthesia practice, I am…" at bounding box center [217, 83] width 245 height 17
drag, startPoint x: 96, startPoint y: 79, endPoint x: 102, endPoint y: 80, distance: 6.4
click at [102, 80] on p "As a nursing major with a strong passion for pursuing anesthesia practice, I am…" at bounding box center [217, 83] width 245 height 17
click at [293, 78] on p "I am nursing major with a strong passion for pursuing anesthesia practice, I am…" at bounding box center [217, 83] width 245 height 17
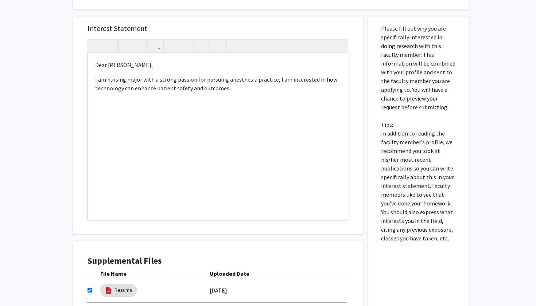
click at [269, 100] on div "Dear Dr. Lu, I am nursing major with a strong passion for pursuing anesthesia p…" at bounding box center [218, 136] width 260 height 167
click at [275, 83] on p "I am nursing major with a strong passion for pursuing anesthesia practice, I am…" at bounding box center [217, 83] width 245 height 17
click at [255, 99] on div "Dear Dr. Lu, I am nursing major with a strong passion for pursuing anesthesia p…" at bounding box center [218, 136] width 260 height 167
click at [299, 67] on p "Dear Dr. Lu," at bounding box center [217, 64] width 245 height 9
click at [272, 82] on p "I am nursing major with a strong passion for pursuing anesthesia practice, I am…" at bounding box center [217, 83] width 245 height 17
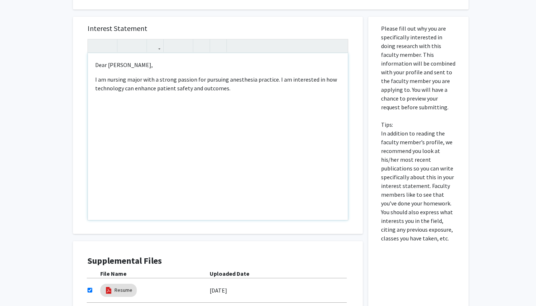
click at [274, 95] on div "Dear Dr. Lu, I am nursing major with a strong passion for pursuing anesthesia p…" at bounding box center [218, 136] width 260 height 167
click at [274, 82] on p "I am nursing major with a strong passion for pursuing anesthesia practice. I am…" at bounding box center [217, 83] width 245 height 17
click at [230, 94] on div "Dear Dr. Lu, I am nursing major with a strong passion for pursuing anesthesia p…" at bounding box center [218, 136] width 260 height 167
click at [273, 82] on p "I am nursing major with a strong passion for pursuing anesthesia practice. I am…" at bounding box center [217, 83] width 245 height 17
click at [282, 92] on p "I am nursing major with a strong passion for pursuing anesthesia practice in th…" at bounding box center [217, 83] width 245 height 17
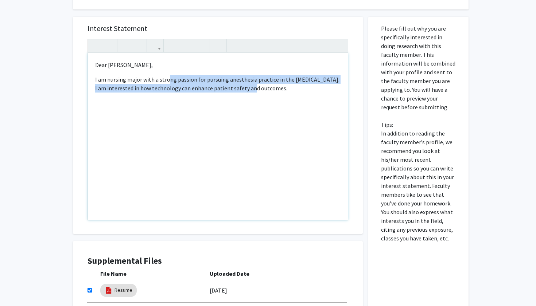
drag, startPoint x: 257, startPoint y: 93, endPoint x: 168, endPoint y: 81, distance: 90.1
click at [168, 81] on p "I am nursing major with a strong passion for pursuing anesthesia practice in th…" at bounding box center [217, 83] width 245 height 17
click at [307, 85] on p "I am nursing major with a strong passion for pursuing anesthesia practice in th…" at bounding box center [217, 83] width 245 height 17
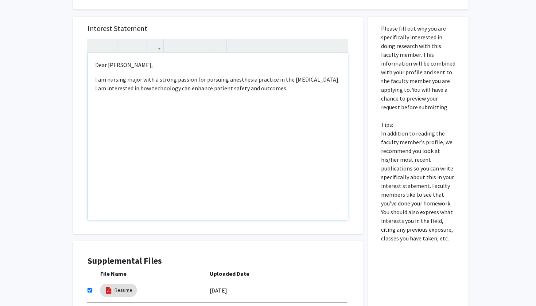
click at [95, 90] on div "Dear Dr. Lu, I am nursing major with a strong passion for pursuing anesthesia p…" at bounding box center [218, 136] width 260 height 167
drag, startPoint x: 95, startPoint y: 90, endPoint x: 235, endPoint y: 90, distance: 139.9
click at [235, 90] on div "Dear Dr. Lu, I am nursing major with a strong passion for pursuing anesthesia p…" at bounding box center [218, 136] width 260 height 167
click at [241, 91] on p "I am nursing major with a strong passion for pursuing anesthesia practice in th…" at bounding box center [217, 83] width 245 height 17
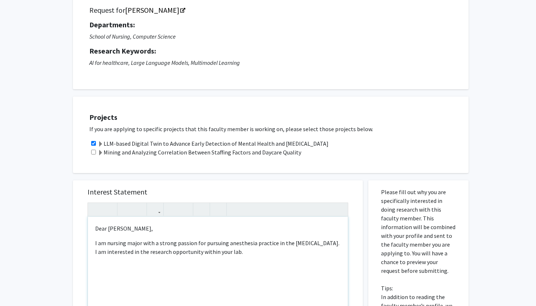
scroll to position [106, 0]
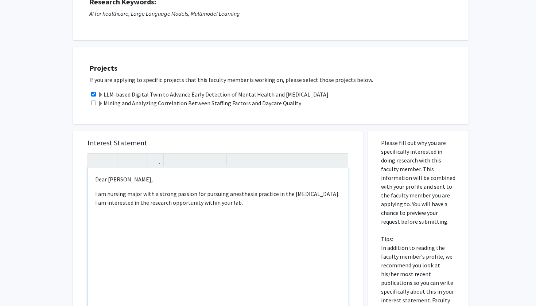
click at [143, 206] on p "I am nursing major with a strong passion for pursuing anesthesia practice in th…" at bounding box center [217, 198] width 245 height 17
click at [109, 206] on p "I am nursing major with a strong passion for pursuing anesthesia practice in th…" at bounding box center [217, 198] width 245 height 17
click at [188, 207] on p "I am nursing major with a strong passion for pursuing anesthesia practice in th…" at bounding box center [217, 198] width 245 height 17
click at [187, 203] on p "I am nursing major with a strong passion for pursuing anesthesia practice in th…" at bounding box center [217, 203] width 245 height 26
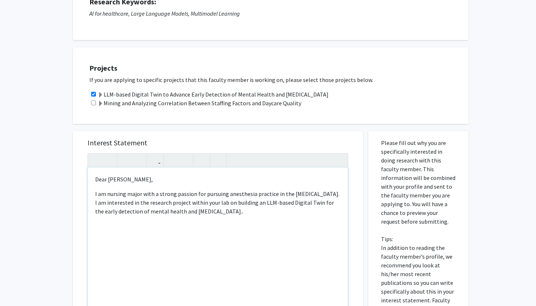
click at [216, 212] on p "I am nursing major with a strong passion for pursuing anesthesia practice in th…" at bounding box center [217, 203] width 245 height 26
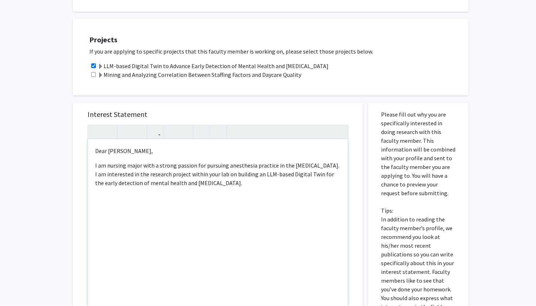
scroll to position [140, 0]
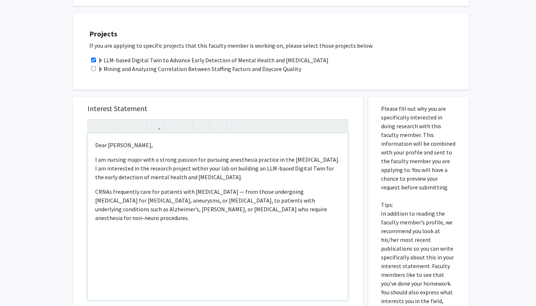
click at [94, 194] on div "Dear Dr. Lu, I am nursing major with a strong passion for pursuing anesthesia p…" at bounding box center [218, 216] width 260 height 167
click at [226, 161] on p "I am nursing major with a strong passion for pursuing anesthesia practice in th…" at bounding box center [217, 168] width 245 height 26
drag, startPoint x: 272, startPoint y: 161, endPoint x: 295, endPoint y: 162, distance: 23.0
click at [295, 162] on p "I am nursing major with a strong passion for pursuing anesthesia practice in th…" at bounding box center [217, 168] width 245 height 26
click at [226, 162] on p "I am nursing major with a strong passion for pursuing anesthesia practice. I am…" at bounding box center [217, 168] width 245 height 26
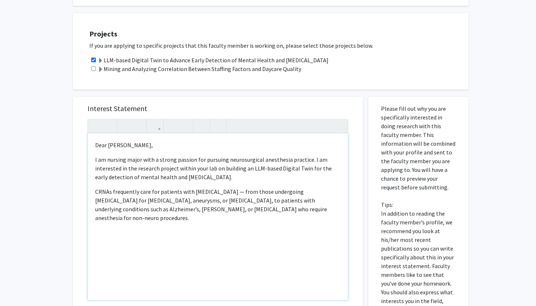
click at [95, 194] on div "Dear Dr. Lu, I am nursing major with a strong passion for pursuing neurosurgica…" at bounding box center [218, 216] width 260 height 167
click at [105, 190] on p "Neurosurgical CRNAs frequently care for patients with neurological disorders — …" at bounding box center [217, 204] width 245 height 35
drag, startPoint x: 105, startPoint y: 190, endPoint x: 129, endPoint y: 191, distance: 24.1
click at [129, 191] on p "Neurosurgical CRNAs frequently care for patients with neurological disorders — …" at bounding box center [217, 204] width 245 height 35
drag, startPoint x: 248, startPoint y: 192, endPoint x: 280, endPoint y: 191, distance: 31.7
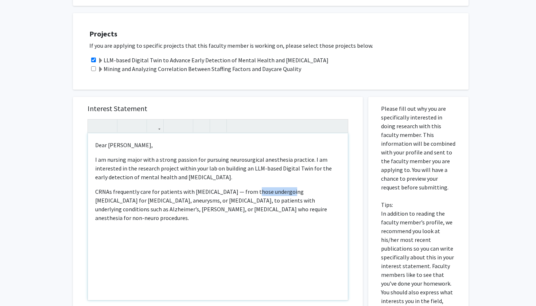
click at [280, 191] on p "CRNAs frequently care for patients with neurological disorders — from those und…" at bounding box center [217, 204] width 245 height 35
click at [280, 195] on p "CRNAs frequently care for patients with neurological disorders undergoing neuro…" at bounding box center [217, 204] width 245 height 35
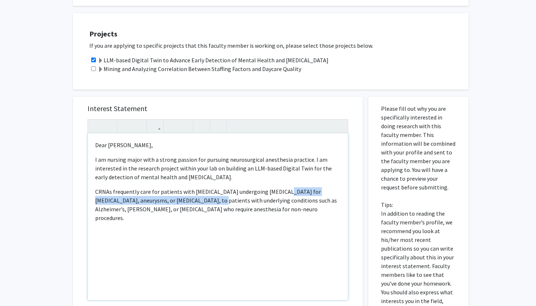
drag, startPoint x: 280, startPoint y: 195, endPoint x: 175, endPoint y: 201, distance: 105.9
click at [175, 201] on p "CRNAs frequently care for patients with neurological disorders undergoing neuro…" at bounding box center [217, 204] width 245 height 35
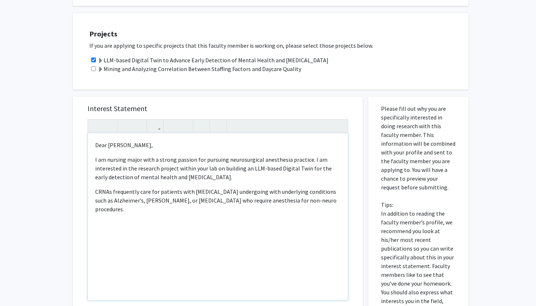
click at [256, 194] on p "CRNAs frequently care for patients with neurological disorders undergoing with …" at bounding box center [217, 200] width 245 height 26
click at [125, 192] on p "CRNAs frequently care for patients with neurological disorders with underlying …" at bounding box center [217, 200] width 245 height 26
click at [257, 199] on p "CRNAs often care for patients with neurological disorders with underlying condi…" at bounding box center [217, 200] width 245 height 26
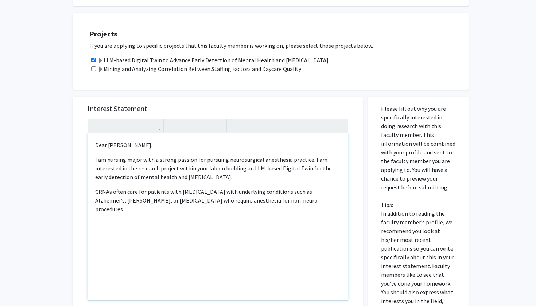
click at [257, 204] on p "CRNAs often care for patients with neurological disorders with underlying condi…" at bounding box center [217, 200] width 245 height 26
click at [245, 200] on p "CRNAs often care for patients with neurological disorders with underlying condi…" at bounding box center [217, 200] width 245 height 26
drag, startPoint x: 233, startPoint y: 200, endPoint x: 268, endPoint y: 202, distance: 35.0
click at [268, 202] on p "CRNAs often care for patients with neurological disorders with underlying condi…" at bounding box center [217, 200] width 245 height 26
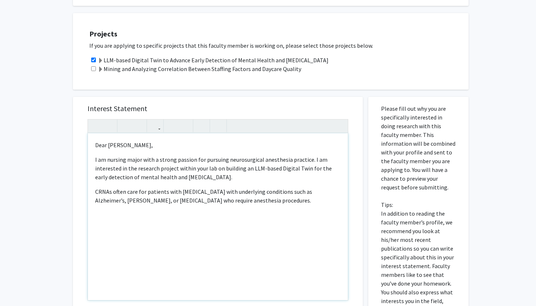
click at [300, 210] on div "Dear Dr. Lu, I am nursing major with a strong passion for pursuing neurosurgica…" at bounding box center [218, 216] width 260 height 167
click at [130, 191] on p "CRNAs frequently care for patients with neurological disorders undergoing with …" at bounding box center [217, 200] width 245 height 26
click at [267, 195] on p "CRNAs often care for patients with neurological disorders undergoing with under…" at bounding box center [217, 200] width 245 height 26
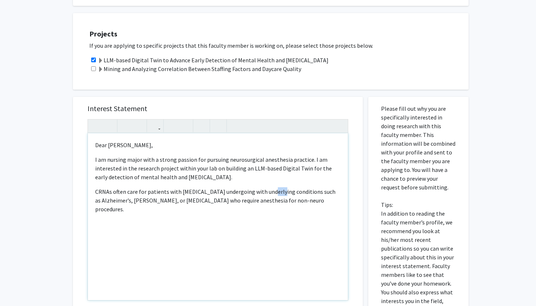
click at [269, 191] on p "CRNAs often care for patients with neurological disorders undergoing with under…" at bounding box center [217, 200] width 245 height 26
drag, startPoint x: 269, startPoint y: 191, endPoint x: 240, endPoint y: 190, distance: 29.2
click at [240, 190] on p "CRNAs often care for patients with neurological disorders undergoing with under…" at bounding box center [217, 200] width 245 height 26
click at [250, 194] on p "CRNAs often care for patients with neurological disorders undergoing with under…" at bounding box center [217, 200] width 245 height 26
click at [242, 194] on p "CRNAs often care for patients with neurological disorders undergoing with under…" at bounding box center [217, 200] width 245 height 26
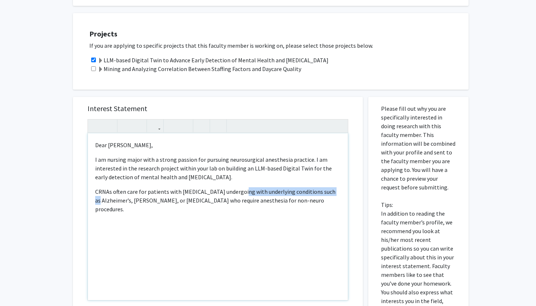
drag, startPoint x: 242, startPoint y: 194, endPoint x: 311, endPoint y: 194, distance: 68.9
click at [311, 194] on p "CRNAs often care for patients with neurological disorders undergoing with under…" at bounding box center [217, 200] width 245 height 26
click at [271, 212] on div "Dear Dr. Lu, I am nursing major with a strong passion for pursuing neurosurgica…" at bounding box center [218, 216] width 260 height 167
click at [163, 202] on p "CRNAs often care for patients with neurological disorders such as Alzheimer’s, …" at bounding box center [217, 195] width 245 height 17
click at [162, 202] on p "CRNAs often care for patients with neurological disorders such as Alzheimer’s, …" at bounding box center [217, 195] width 245 height 17
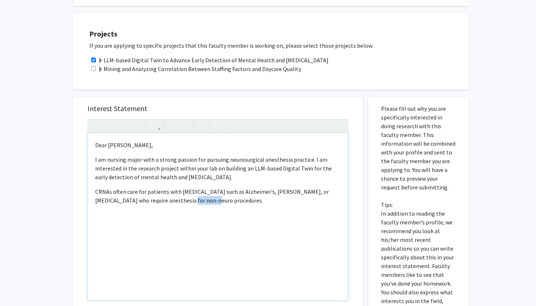
drag, startPoint x: 162, startPoint y: 202, endPoint x: 178, endPoint y: 203, distance: 15.7
click at [178, 203] on p "CRNAs often care for patients with neurological disorders such as Alzheimer’s, …" at bounding box center [217, 195] width 245 height 17
click at [200, 201] on p "CRNAs often care for patients with neurological disorders such as Alzheimer’s, …" at bounding box center [217, 195] width 245 height 17
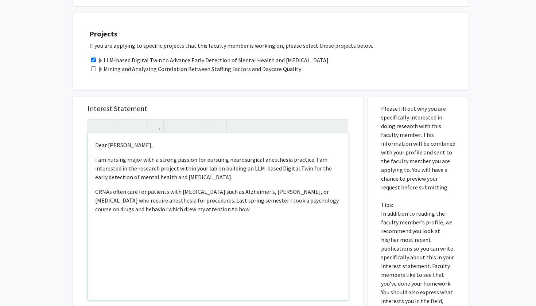
click at [234, 214] on p "CRNAs often care for patients with neurological disorders such as Alzheimer’s, …" at bounding box center [217, 200] width 245 height 26
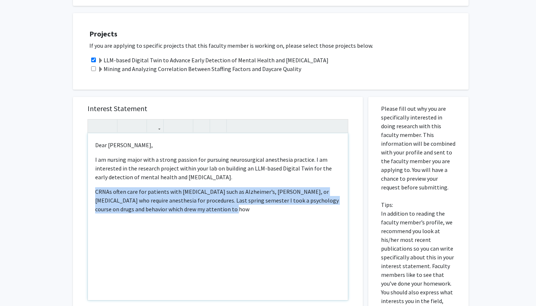
drag, startPoint x: 223, startPoint y: 211, endPoint x: 85, endPoint y: 192, distance: 139.4
click at [85, 192] on div "Interest Statement <p>Dear Dr. Lu,</p><p>I am nursing major with a strong passi…" at bounding box center [217, 205] width 275 height 217
copy p "CRNAs often care for patients with neurological disorders such as Alzheimer’s, …"
click at [219, 214] on p "CRNAs often care for patients with neurological disorders such as Alzheimer’s, …" at bounding box center [217, 200] width 245 height 26
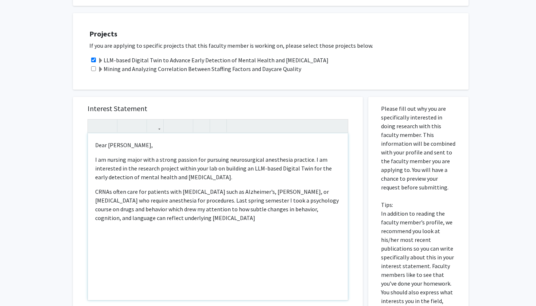
drag, startPoint x: 203, startPoint y: 225, endPoint x: 72, endPoint y: 193, distance: 135.3
click at [72, 193] on div "Interest Statement <p>Dear Dr. Lu,</p><p>I am nursing major with a strong passi…" at bounding box center [217, 260] width 301 height 341
copy p "CRNAs often care for patients with neurological disorders such as Alzheimer’s, …"
click at [214, 220] on p "CRNAs often care for patients with neurological disorders such as Alzheimer’s, …" at bounding box center [217, 204] width 245 height 35
click at [238, 219] on p "CRNAs often care for patients with neurological disorders such as Alzheimer’s, …" at bounding box center [217, 209] width 245 height 44
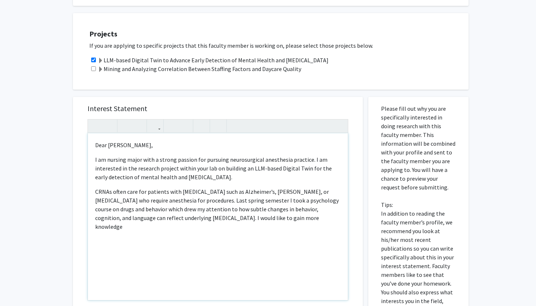
drag, startPoint x: 238, startPoint y: 219, endPoint x: 272, endPoint y: 221, distance: 33.9
click at [272, 221] on p "CRNAs often care for patients with neurological disorders such as Alzheimer’s, …" at bounding box center [217, 209] width 245 height 44
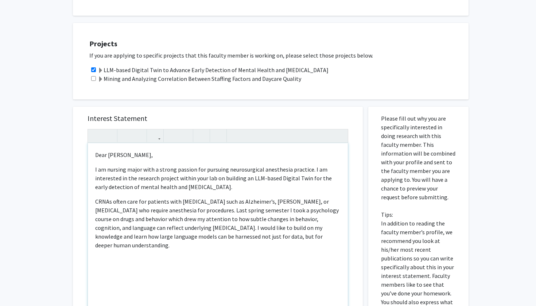
scroll to position [137, 0]
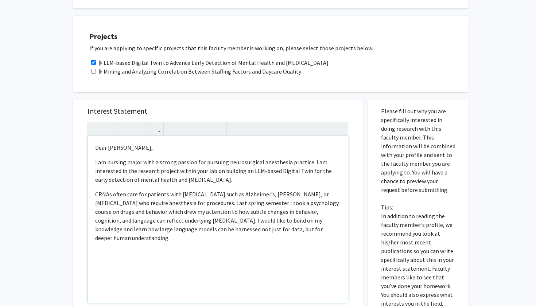
click at [245, 231] on p "CRNAs often care for patients with neurological disorders such as Alzheimer’s, …" at bounding box center [217, 216] width 245 height 52
drag, startPoint x: 245, startPoint y: 231, endPoint x: 307, endPoint y: 233, distance: 62.0
click at [307, 233] on p "CRNAs often care for patients with neurological disorders such as Alzheimer’s, …" at bounding box center [217, 216] width 245 height 52
click at [163, 230] on p "CRNAs often care for patients with neurological disorders such as Alzheimer’s, …" at bounding box center [217, 216] width 245 height 52
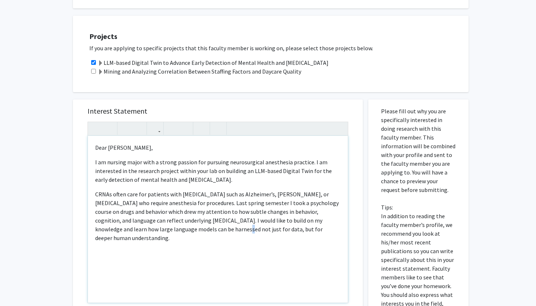
click at [163, 231] on p "CRNAs often care for patients with neurological disorders such as Alzheimer’s, …" at bounding box center [217, 216] width 245 height 52
click at [170, 231] on p "CRNAs often care for patients with neurological disorders such as Alzheimer’s, …" at bounding box center [217, 216] width 245 height 52
drag, startPoint x: 170, startPoint y: 231, endPoint x: 284, endPoint y: 233, distance: 113.7
click at [284, 233] on p "CRNAs often care for patients with neurological disorders such as Alzheimer’s, …" at bounding box center [217, 216] width 245 height 52
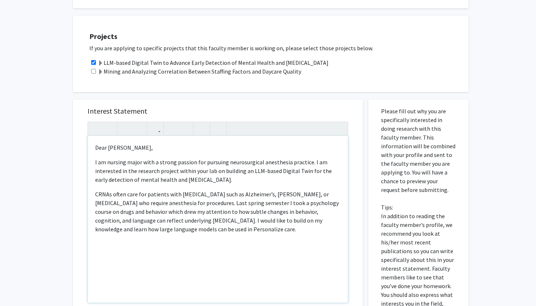
click at [178, 233] on p "CRNAs often care for patients with neurological disorders such as Alzheimer’s, …" at bounding box center [217, 212] width 245 height 44
click at [204, 229] on p "CRNAs often care for patients with neurological disorders such as Alzheimer’s, …" at bounding box center [217, 212] width 245 height 44
click at [216, 233] on p "CRNAs often care for patients with neurological disorders such as Alzheimer’s, …" at bounding box center [217, 212] width 245 height 44
click at [269, 233] on p "CRNAs often care for patients with neurological disorders such as Alzheimer’s, …" at bounding box center [217, 212] width 245 height 44
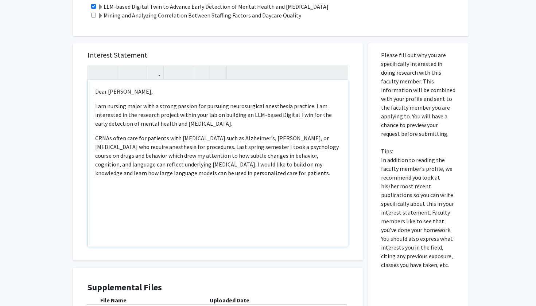
scroll to position [246, 0]
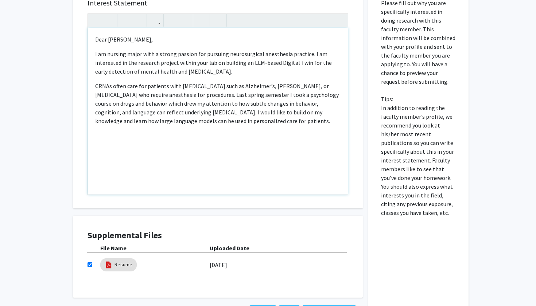
click at [217, 124] on p "CRNAs often care for patients with neurological disorders such as Alzheimer’s, …" at bounding box center [217, 104] width 245 height 44
click at [277, 120] on p "CRNAs often care for patients with neurological disorders such as Alzheimer’s, …" at bounding box center [217, 104] width 245 height 44
click at [97, 87] on p "CRNAs often care for patients with neurological disorders such as Alzheimer’s, …" at bounding box center [217, 108] width 245 height 52
drag, startPoint x: 97, startPoint y: 87, endPoint x: 287, endPoint y: 121, distance: 193.3
click at [287, 121] on p "CRNAs often care for patients with neurological disorders such as Alzheimer’s, …" at bounding box center [217, 108] width 245 height 52
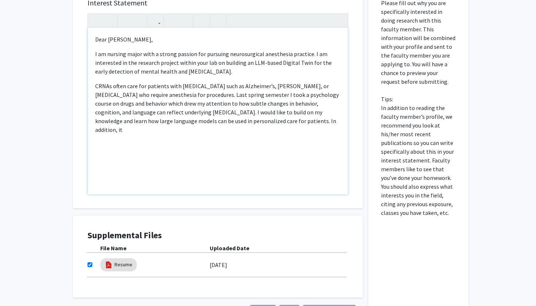
copy p "CRNAs often care for patients with neurological disorders such as Alzheimer’s, …"
click at [291, 127] on div "Dear Dr. Lu, I am nursing major with a strong passion for pursuing neurosurgica…" at bounding box center [218, 111] width 260 height 167
drag, startPoint x: 249, startPoint y: 121, endPoint x: 296, endPoint y: 121, distance: 47.4
click at [296, 121] on p "CRNAs often care for patients with neurological disorders such as Alzheimer’s, …" at bounding box center [217, 108] width 245 height 52
click at [259, 122] on p "CRNAs often care for patients with neurological disorders such as Alzheimer’s, …" at bounding box center [217, 112] width 245 height 61
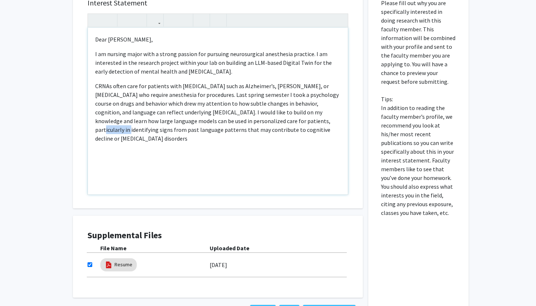
click at [259, 122] on p "CRNAs often care for patients with neurological disorders such as Alzheimer’s, …" at bounding box center [217, 112] width 245 height 61
click at [261, 131] on p "CRNAs often care for patients with neurological disorders such as Alzheimer’s, …" at bounding box center [217, 112] width 245 height 61
click at [206, 134] on p "CRNAs often care for patients with neurological disorders such as Alzheimer’s, …" at bounding box center [217, 112] width 245 height 61
drag, startPoint x: 206, startPoint y: 134, endPoint x: 249, endPoint y: 134, distance: 43.0
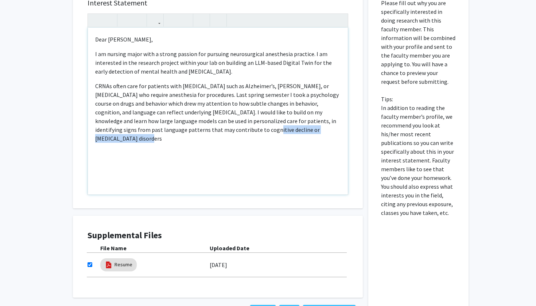
click at [249, 134] on p "CRNAs often care for patients with neurological disorders such as Alzheimer’s, …" at bounding box center [217, 112] width 245 height 61
click at [237, 132] on p "CRNAs often care for patients with neurological disorders such as Alzheimer’s, …" at bounding box center [217, 108] width 245 height 52
click at [236, 133] on p "CRNAs often care for patients with neurological disorders such as Alzheimer’s, …" at bounding box center [217, 108] width 245 height 52
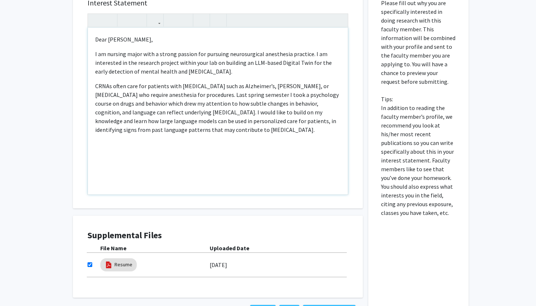
click at [277, 138] on div "Dear Dr. Lu, I am nursing major with a strong passion for pursuing neurosurgica…" at bounding box center [218, 111] width 260 height 167
click at [246, 122] on p "CRNAs often care for patients with neurological disorders such as Alzheimer’s, …" at bounding box center [217, 108] width 245 height 52
drag, startPoint x: 246, startPoint y: 122, endPoint x: 272, endPoint y: 134, distance: 27.9
click at [272, 134] on p "CRNAs often care for patients with neurological disorders such as Alzheimer’s, …" at bounding box center [217, 108] width 245 height 52
click at [185, 125] on p "CRNAs often care for patients with neurological disorders such as Alzheimer’s, …" at bounding box center [217, 104] width 245 height 44
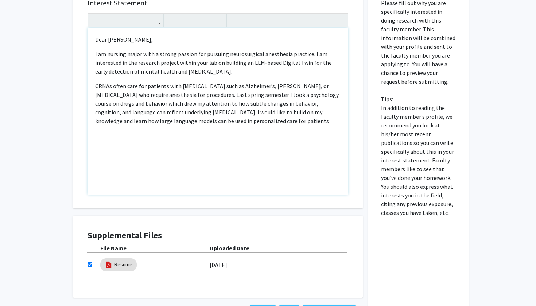
click at [185, 125] on p "CRNAs often care for patients with neurological disorders such as Alzheimer’s, …" at bounding box center [217, 104] width 245 height 44
click at [184, 124] on p "CRNAs often care for patients with neurological disorders such as Alzheimer’s, …" at bounding box center [217, 104] width 245 height 44
click at [230, 124] on p "CRNAs often care for patients with neurological disorders such as Alzheimer’s, …" at bounding box center [217, 104] width 245 height 44
drag, startPoint x: 230, startPoint y: 124, endPoint x: 269, endPoint y: 124, distance: 39.0
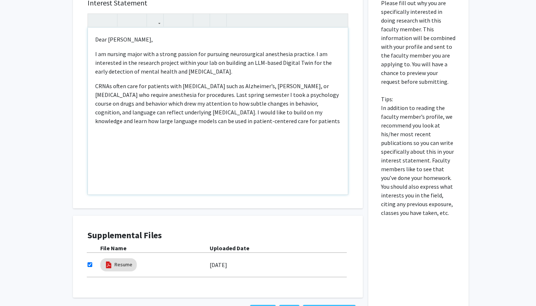
click at [269, 124] on p "CRNAs often care for patients with neurological disorders such as Alzheimer’s, …" at bounding box center [217, 104] width 245 height 44
click at [330, 112] on p "CRNAs often care for patients with neurological disorders such as Alzheimer’s, …" at bounding box center [217, 104] width 245 height 44
drag, startPoint x: 330, startPoint y: 112, endPoint x: 122, endPoint y: 122, distance: 208.4
click at [122, 122] on p "CRNAs often care for patients with neurological disorders such as Alzheimer’s, …" at bounding box center [217, 104] width 245 height 44
click at [241, 129] on div "Dear Dr. Lu, I am nursing major with a strong passion for pursuing neurosurgica…" at bounding box center [218, 111] width 260 height 167
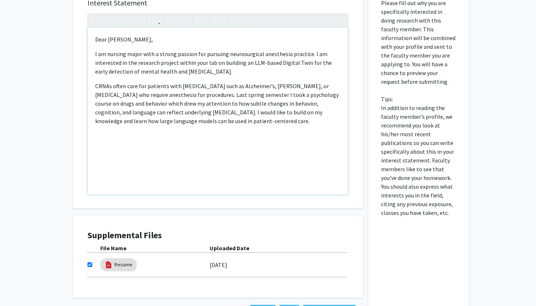
click at [302, 116] on p "CRNAs often care for patients with neurological disorders such as Alzheimer’s, …" at bounding box center [217, 104] width 245 height 44
drag, startPoint x: 302, startPoint y: 116, endPoint x: 289, endPoint y: 125, distance: 15.8
click at [289, 125] on p "CRNAs often care for patients with neurological disorders such as Alzheimer’s, …" at bounding box center [217, 104] width 245 height 44
click at [328, 114] on p "CRNAs often care for patients with neurological disorders such as Alzheimer’s, …" at bounding box center [217, 104] width 245 height 44
drag, startPoint x: 328, startPoint y: 114, endPoint x: 286, endPoint y: 126, distance: 44.0
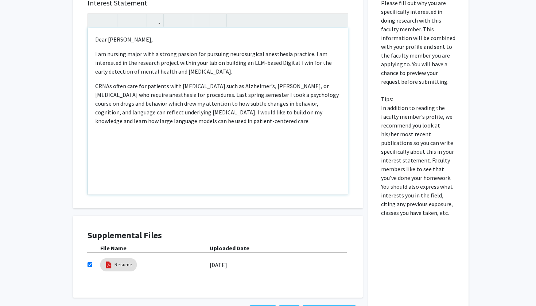
click at [286, 125] on p "CRNAs often care for patients with neurological disorders such as Alzheimer’s, …" at bounding box center [217, 104] width 245 height 44
copy p "large language models can be used in patient-centered care."
click at [137, 122] on p "CRNAs often care for patients with neurological disorders such as Alzheimer’s, …" at bounding box center [217, 104] width 245 height 44
click at [172, 124] on p "CRNAs often care for patients with neurological disorders such as Alzheimer’s, …" at bounding box center [217, 104] width 245 height 44
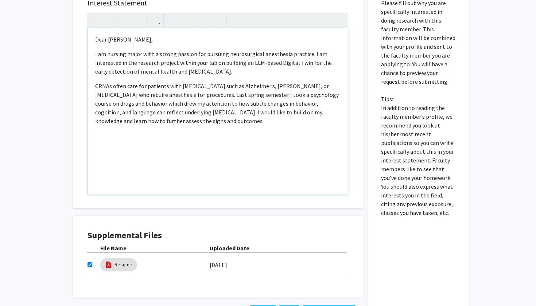
click at [132, 124] on p "CRNAs often care for patients with neurological disorders such as Alzheimer’s, …" at bounding box center [217, 104] width 245 height 44
click at [195, 122] on p "CRNAs often care for patients with neurological disorders such as Alzheimer’s, …" at bounding box center [217, 104] width 245 height 44
click at [139, 124] on p "CRNAs often care for patients with neurological disorders such as Alzheimer’s, …" at bounding box center [217, 104] width 245 height 44
click at [212, 130] on div "Dear Dr. Lu, I am nursing major with a strong passion for pursuing neurosurgica…" at bounding box center [218, 111] width 260 height 167
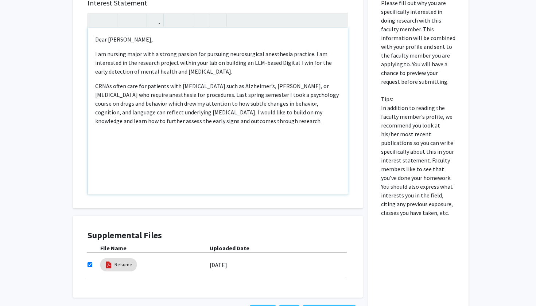
drag, startPoint x: 259, startPoint y: 122, endPoint x: 94, endPoint y: 78, distance: 171.3
click at [94, 78] on div "Dear Dr. Lu, I am nursing major with a strong passion for pursuing neurosurgica…" at bounding box center [218, 111] width 260 height 167
copy p "CRNAs often care for patients with neurological disorders such as Alzheimer’s, …"
click at [259, 124] on p "CRNAs often care for patients with neurological disorders such as Alzheimer’s, …" at bounding box center [217, 104] width 245 height 44
drag, startPoint x: 259, startPoint y: 124, endPoint x: 197, endPoint y: 113, distance: 63.5
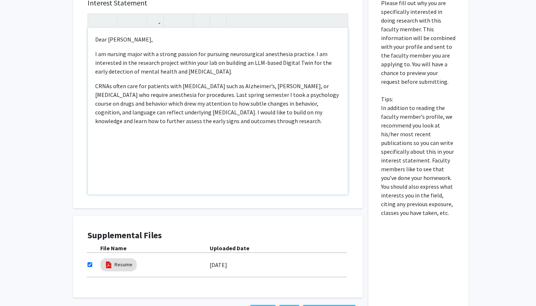
click at [197, 113] on p "CRNAs often care for patients with neurological disorders such as Alzheimer’s, …" at bounding box center [217, 104] width 245 height 44
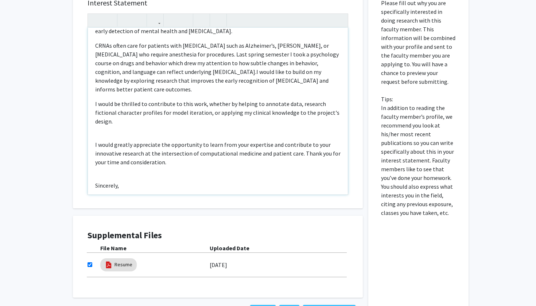
scroll to position [40, 0]
click at [204, 108] on p "I would be thrilled to contribute to this work, whether by helping to annotate …" at bounding box center [217, 113] width 245 height 26
drag, startPoint x: 233, startPoint y: 107, endPoint x: 294, endPoint y: 108, distance: 62.0
click at [294, 108] on p "I would be thrilled to contribute to this work, whether by helping to annotate …" at bounding box center [217, 113] width 245 height 26
click at [92, 139] on div "Dear Dr. Lu, I am nursing major with a strong passion for pursuing neurosurgica…" at bounding box center [218, 111] width 260 height 167
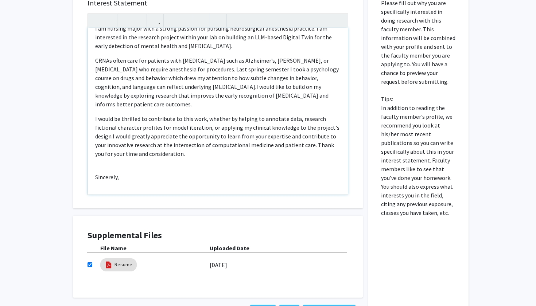
scroll to position [26, 0]
click at [176, 158] on p "I would be thrilled to contribute to this work, whether by helping to annotate …" at bounding box center [217, 136] width 245 height 44
drag, startPoint x: 327, startPoint y: 130, endPoint x: 203, endPoint y: 122, distance: 124.6
click at [203, 122] on p "I would be thrilled to contribute to this work, whether by helping to annotate …" at bounding box center [217, 136] width 245 height 44
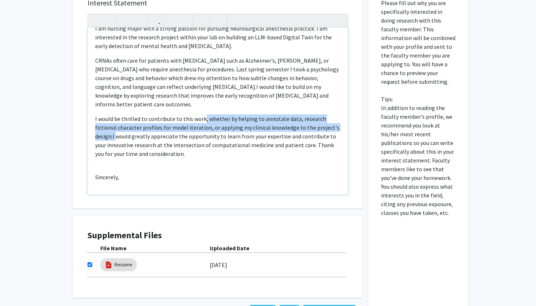
drag, startPoint x: 201, startPoint y: 121, endPoint x: 335, endPoint y: 127, distance: 134.2
click at [335, 127] on p "I would be thrilled to contribute to this work, whether by helping to annotate …" at bounding box center [217, 136] width 245 height 44
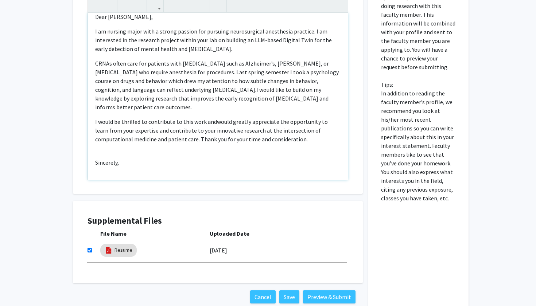
scroll to position [264, 0]
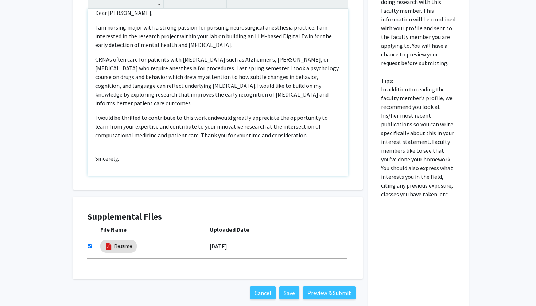
click at [191, 163] on p "Sincerely," at bounding box center [217, 158] width 245 height 9
click at [272, 128] on span "would greatly appreciate the opportunity to learn from your expertise and contr…" at bounding box center [211, 126] width 233 height 25
drag, startPoint x: 272, startPoint y: 128, endPoint x: 295, endPoint y: 127, distance: 23.0
click at [295, 127] on span "would greatly appreciate the opportunity to learn from your expertise and contr…" at bounding box center [211, 126] width 233 height 25
click at [249, 129] on span "would greatly appreciate the opportunity to learn from your expertise and contr…" at bounding box center [211, 126] width 233 height 25
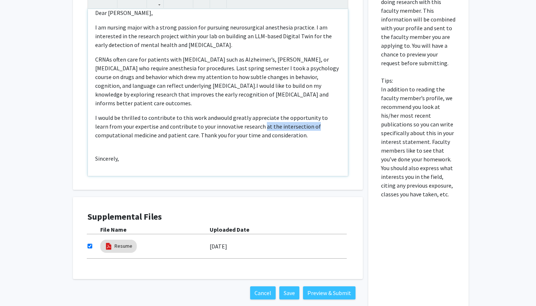
drag, startPoint x: 249, startPoint y: 129, endPoint x: 297, endPoint y: 129, distance: 48.5
click at [297, 129] on span "would greatly appreciate the opportunity to learn from your expertise and contr…" at bounding box center [211, 126] width 233 height 25
click at [296, 138] on p "I would be thrilled to contribute to this work and would greatly appreciate the…" at bounding box center [217, 126] width 245 height 26
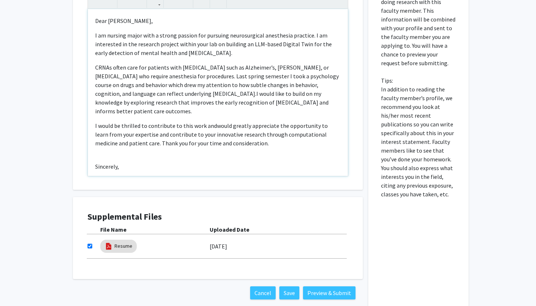
scroll to position [0, 0]
click at [137, 168] on p "Sincerely," at bounding box center [217, 166] width 245 height 9
click at [245, 141] on p "I would be thrilled to contribute to this work and would greatly appreciate the…" at bounding box center [217, 134] width 245 height 26
click at [251, 58] on div "Dear Dr. Lu, I am nursing major with a strong passion for pursuing neurosurgica…" at bounding box center [218, 92] width 260 height 167
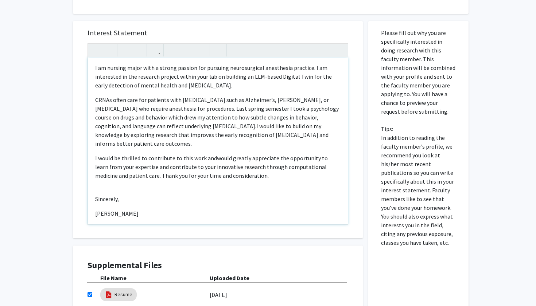
scroll to position [18, 0]
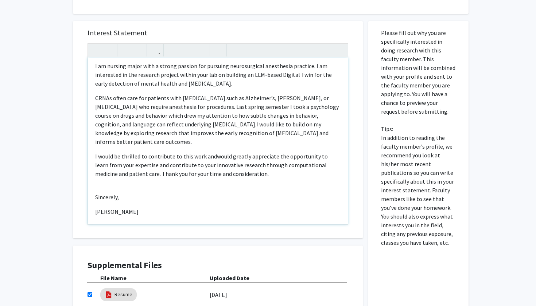
click at [207, 141] on p "CRNAs often care for patients with neurological disorders such as Alzheimer’s, …" at bounding box center [217, 120] width 245 height 52
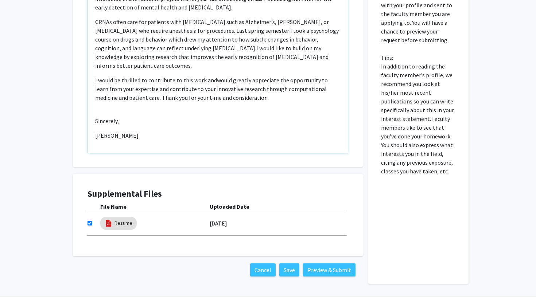
scroll to position [279, 0]
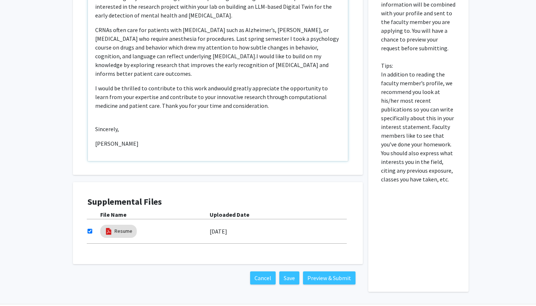
click at [196, 60] on p "CRNAs often care for patients with neurological disorders such as Alzheimer’s, …" at bounding box center [217, 52] width 245 height 52
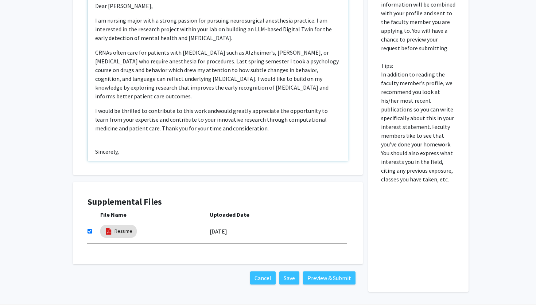
scroll to position [0, 0]
click at [161, 63] on p "CRNAs often care for patients with neurological disorders such as Alzheimer’s, …" at bounding box center [217, 74] width 245 height 52
click at [222, 142] on div "Dear Dr. Lu, I am nursing major with a strong passion for pursuing neurosurgica…" at bounding box center [218, 77] width 260 height 167
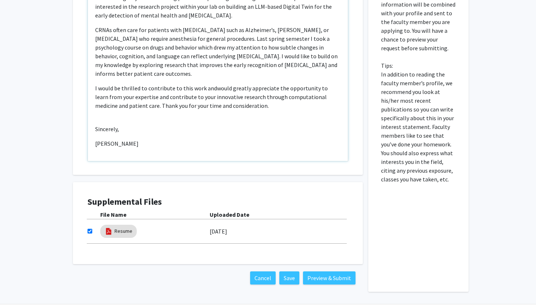
scroll to position [23, 0]
click at [132, 139] on div "Dear Dr. Lu, I am nursing major with a strong passion for pursuing neurosurgica…" at bounding box center [218, 77] width 260 height 167
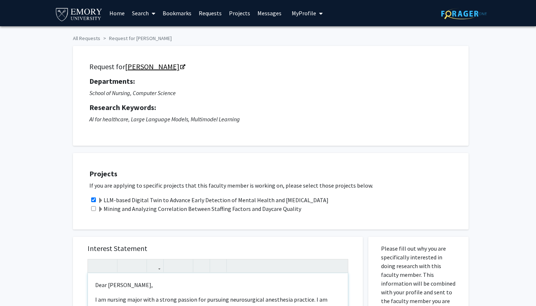
scroll to position [0, 0]
click at [145, 68] on link "[PERSON_NAME]" at bounding box center [154, 66] width 59 height 9
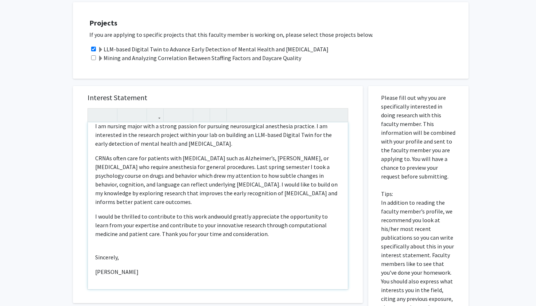
scroll to position [23, 0]
click at [250, 147] on p "I am nursing major with a strong passion for pursuing neurosurgical anesthesia …" at bounding box center [217, 135] width 245 height 26
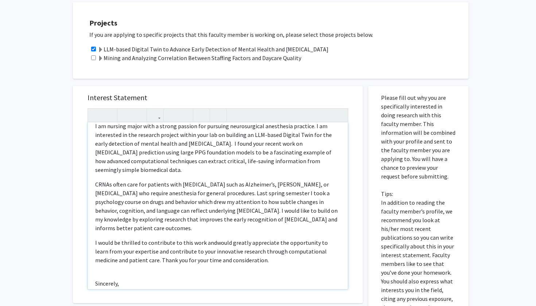
click at [235, 153] on p "I am nursing major with a strong passion for pursuing neurosurgical anesthesia …" at bounding box center [217, 148] width 245 height 52
click at [170, 163] on p "I am nursing major with a strong passion for pursuing neurosurgical anesthesia …" at bounding box center [217, 148] width 245 height 52
click at [201, 164] on p "I am nursing major with a strong passion for pursuing neurosurgical anesthesia …" at bounding box center [217, 148] width 245 height 52
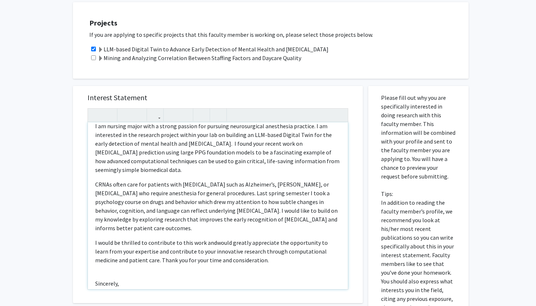
click at [290, 163] on p "I am nursing major with a strong passion for pursuing neurosurgical anesthesia …" at bounding box center [217, 148] width 245 height 52
drag, startPoint x: 290, startPoint y: 163, endPoint x: 332, endPoint y: 163, distance: 42.6
click at [332, 163] on p "I am nursing major with a strong passion for pursuing neurosurgical anesthesia …" at bounding box center [217, 148] width 245 height 52
click at [292, 164] on p "I am nursing major with a strong passion for pursuing neurosurgical anesthesia …" at bounding box center [217, 148] width 245 height 52
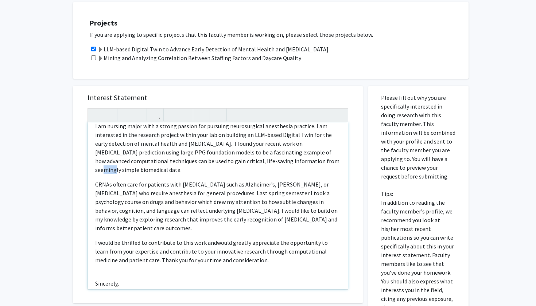
click at [303, 164] on p "I am nursing major with a strong passion for pursuing neurosurgical anesthesia …" at bounding box center [217, 148] width 245 height 52
drag, startPoint x: 303, startPoint y: 164, endPoint x: 324, endPoint y: 164, distance: 21.1
click at [324, 164] on p "I am nursing major with a strong passion for pursuing neurosurgical anesthesia …" at bounding box center [217, 148] width 245 height 52
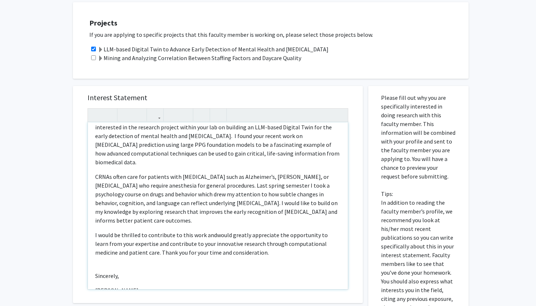
scroll to position [24, 0]
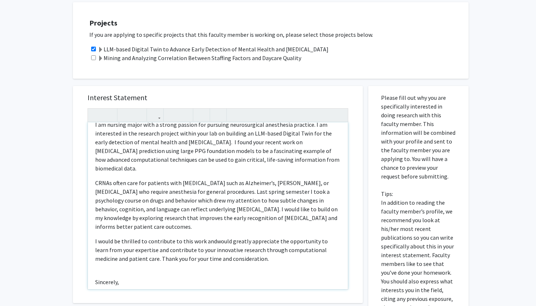
drag, startPoint x: 341, startPoint y: 160, endPoint x: 229, endPoint y: 143, distance: 114.0
click at [229, 143] on div "Dear Dr. Lu, I am nursing major with a strong passion for pursuing neurosurgica…" at bounding box center [218, 205] width 260 height 167
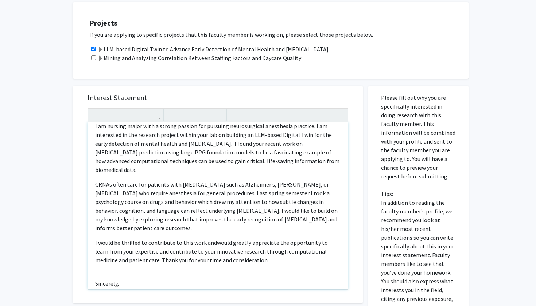
type textarea "<p>Dear Dr. Lu,</p><p>I am nursing major with a strong passion for pursuing neu…"
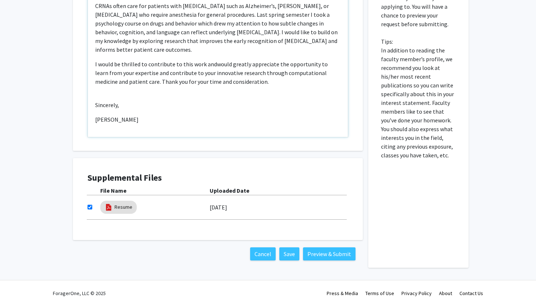
scroll to position [304, 0]
click at [316, 255] on button "Preview & Submit" at bounding box center [329, 253] width 52 height 13
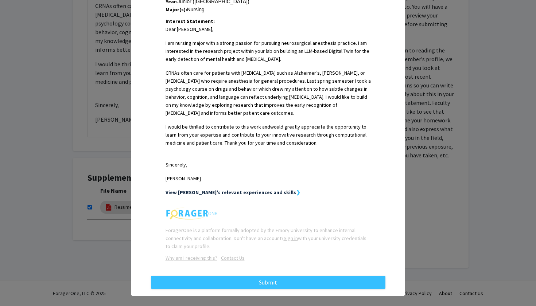
scroll to position [182, 0]
click at [250, 190] on strong "View Grace's relevant experiences and skills" at bounding box center [230, 193] width 130 height 7
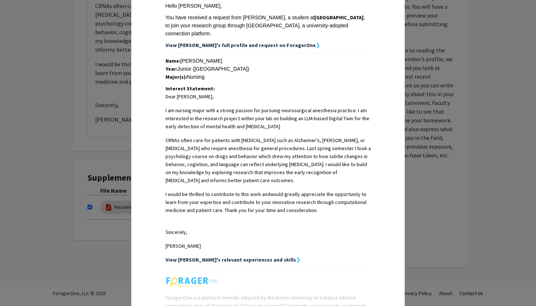
scroll to position [89, 0]
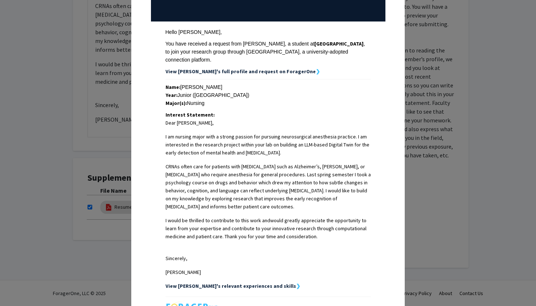
click at [74, 151] on div "Request Preview × Below is a copy of the request that you are submitting to JIa…" at bounding box center [268, 153] width 536 height 306
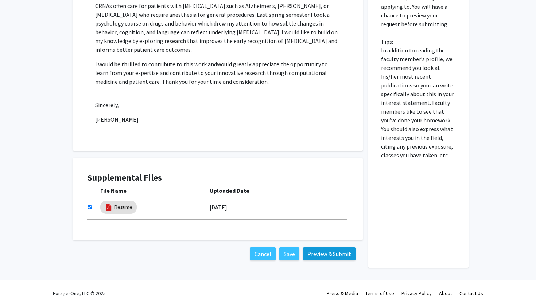
click at [318, 254] on button "Preview & Submit" at bounding box center [329, 253] width 52 height 13
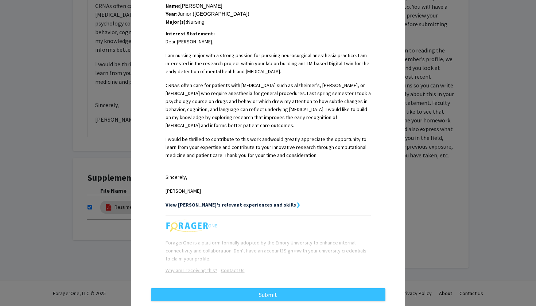
scroll to position [156, 0]
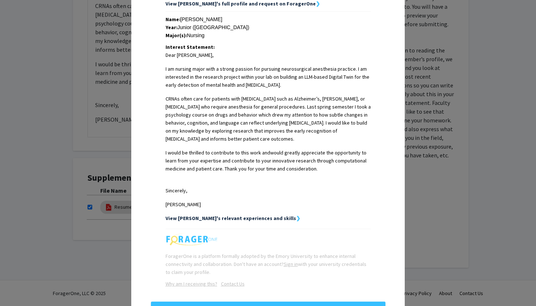
click at [263, 214] on div "View Grace's relevant experiences and skills ❯" at bounding box center [267, 218] width 205 height 8
click at [263, 215] on strong "View Grace's relevant experiences and skills" at bounding box center [230, 218] width 130 height 7
click at [271, 202] on div "Name: Grace Domingo Year: Junior (Emory University) Major(s): Nursing Interest …" at bounding box center [267, 118] width 205 height 207
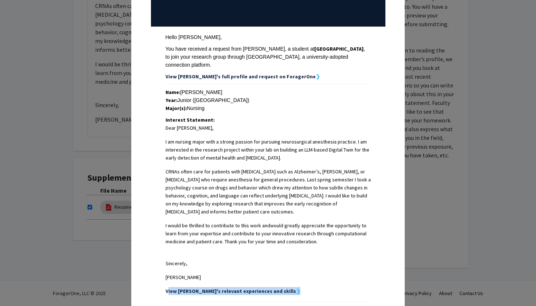
scroll to position [39, 0]
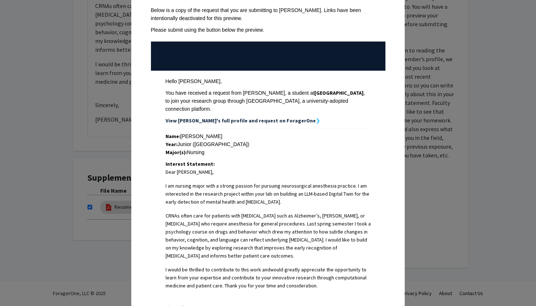
click at [271, 202] on span "Dear Dr. Lu, I am nursing major with a strong passion for pursuing neurosurgica…" at bounding box center [267, 246] width 205 height 157
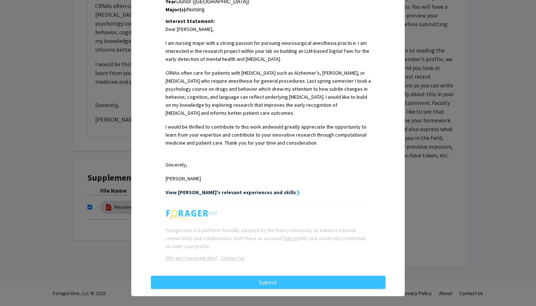
scroll to position [182, 0]
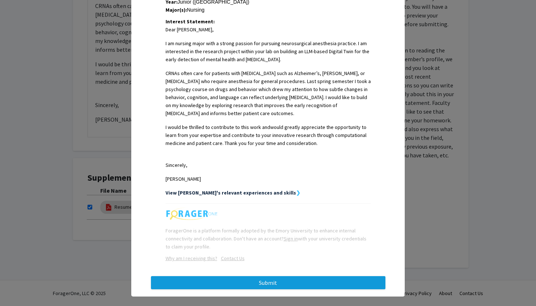
click at [288, 276] on button "Submit" at bounding box center [268, 282] width 234 height 13
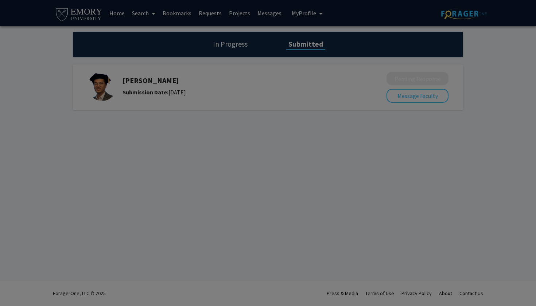
click at [239, 43] on div at bounding box center [268, 153] width 536 height 306
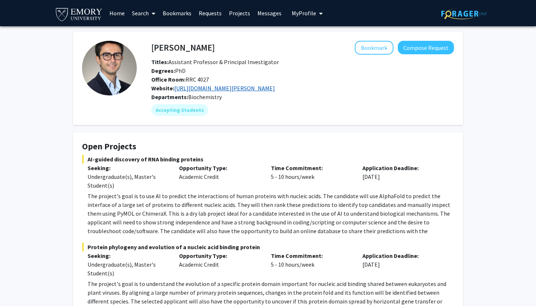
click at [209, 86] on link "[URL][DOMAIN_NAME][PERSON_NAME]" at bounding box center [224, 88] width 101 height 7
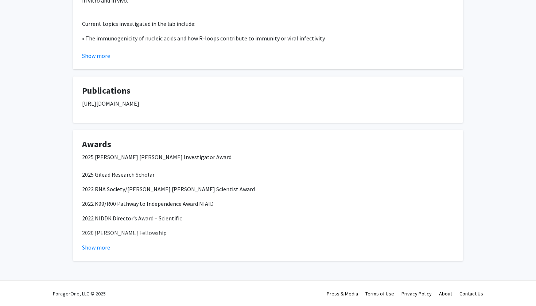
scroll to position [671, 0]
click at [254, 104] on p "https://scholar.google.com/citations?hl=en&user=c5fU4ckAAAAJ&view_op=list_works…" at bounding box center [268, 103] width 372 height 9
copy p "https://scholar.google.com/citations?hl=en&user=c5fU4ckAAAAJ&view_op=list_works…"
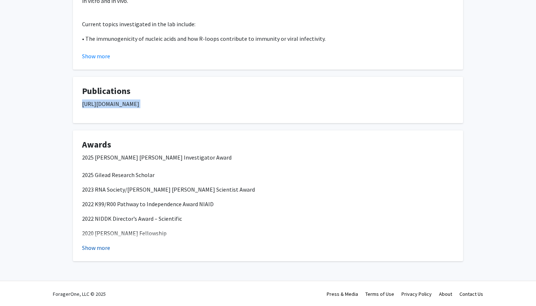
click at [86, 248] on button "Show more" at bounding box center [96, 247] width 28 height 9
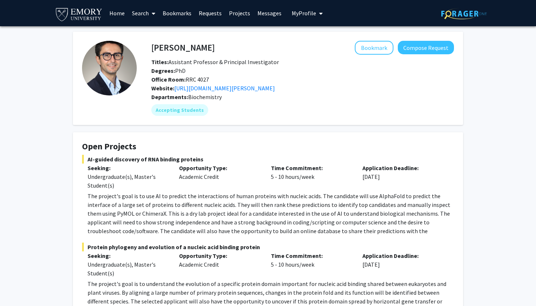
scroll to position [0, 0]
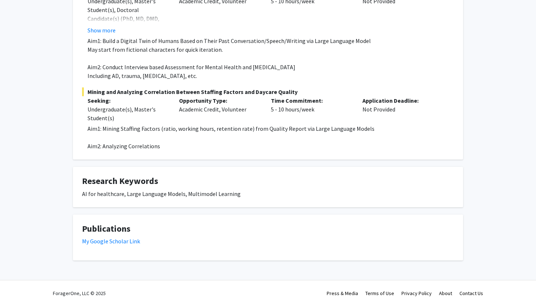
scroll to position [176, 0]
click at [94, 242] on link "My Google Scholar Link" at bounding box center [111, 241] width 58 height 7
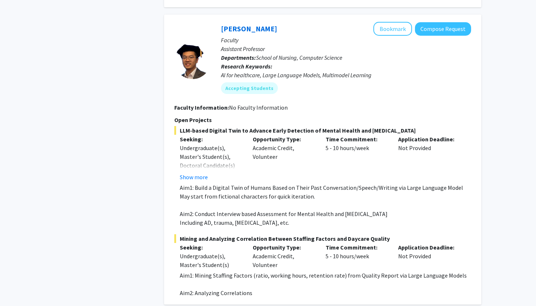
scroll to position [1091, 0]
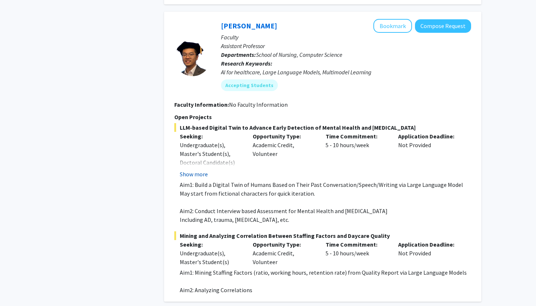
click at [196, 170] on button "Show more" at bounding box center [194, 174] width 28 height 9
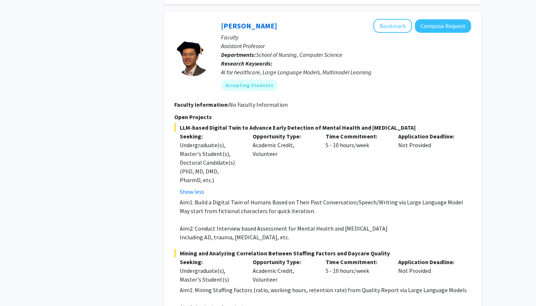
click at [185, 123] on span "LLM-based Digital Twin to Advance Early Detection of Mental Health and [MEDICAL…" at bounding box center [322, 127] width 297 height 9
drag, startPoint x: 185, startPoint y: 103, endPoint x: 419, endPoint y: 102, distance: 233.6
click at [419, 123] on span "LLM-based Digital Twin to Advance Early Detection of Mental Health and [MEDICAL…" at bounding box center [322, 127] width 297 height 9
copy span "LLM-based Digital Twin to Advance Early Detection of Mental Health and [MEDICAL…"
click at [181, 198] on p "Aim1: Build a Digital Twin of Humans Based on Their Past Conversation/Speech/Wr…" at bounding box center [325, 202] width 291 height 9
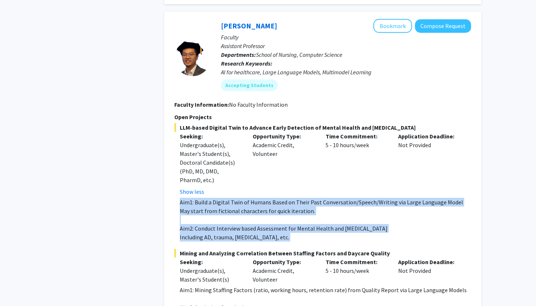
drag, startPoint x: 181, startPoint y: 178, endPoint x: 264, endPoint y: 213, distance: 89.5
click at [264, 213] on div "Aim1: Build a Digital Twin of Humans Based on Their Past Conversation/Speech/Wr…" at bounding box center [325, 220] width 291 height 44
copy div "Aim1: Build a Digital Twin of Humans Based on Their Past Conversation/Speech/Wr…"
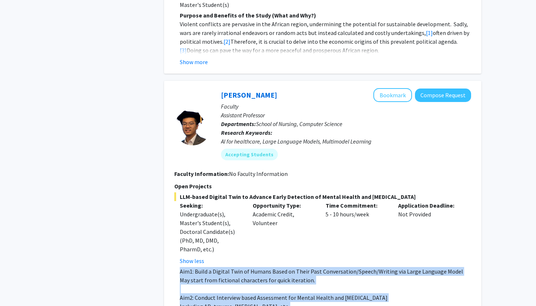
scroll to position [1021, 0]
click at [432, 89] on button "Compose Request" at bounding box center [443, 95] width 56 height 13
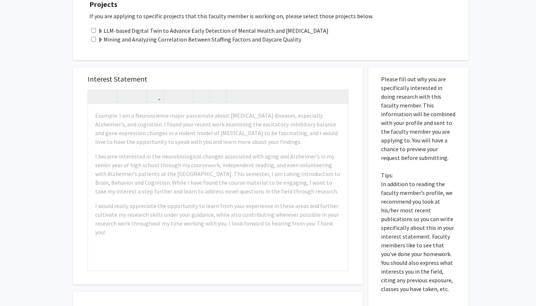
scroll to position [171, 0]
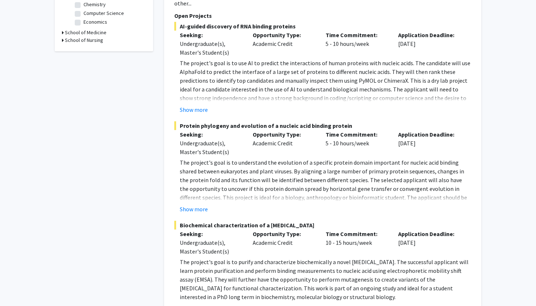
scroll to position [290, 0]
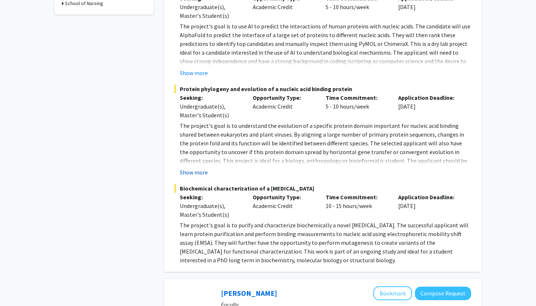
click at [198, 168] on button "Show more" at bounding box center [194, 172] width 28 height 9
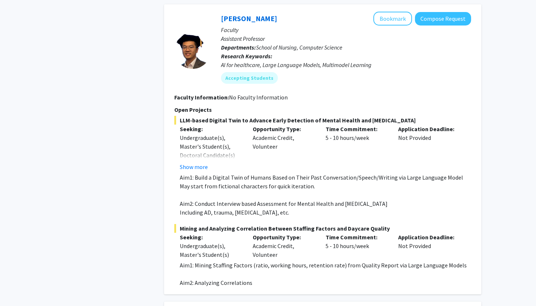
scroll to position [1116, 0]
click at [206, 199] on p "Aim2: Conduct Interview based Assessment for Mental Health and [MEDICAL_DATA]" at bounding box center [325, 203] width 291 height 9
drag, startPoint x: 206, startPoint y: 171, endPoint x: 378, endPoint y: 169, distance: 172.0
click at [378, 199] on p "Aim2: Conduct Interview based Assessment for Mental Health and [MEDICAL_DATA]" at bounding box center [325, 203] width 291 height 9
copy p "Conduct Interview based Assessment for Mental Health and Neurological Disorders"
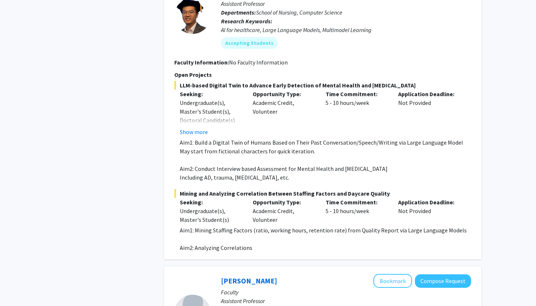
scroll to position [1152, 0]
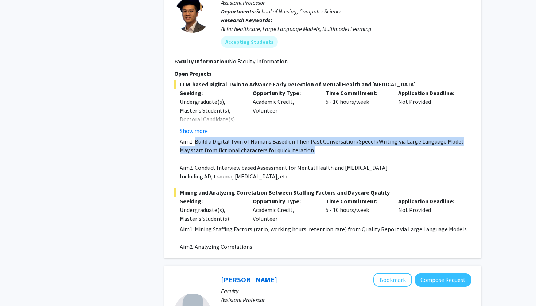
drag, startPoint x: 310, startPoint y: 118, endPoint x: 195, endPoint y: 110, distance: 115.4
click at [195, 137] on div "Aim1: Build a Digital Twin of Humans Based on Their Past Conversation/Speech/Wr…" at bounding box center [325, 159] width 291 height 44
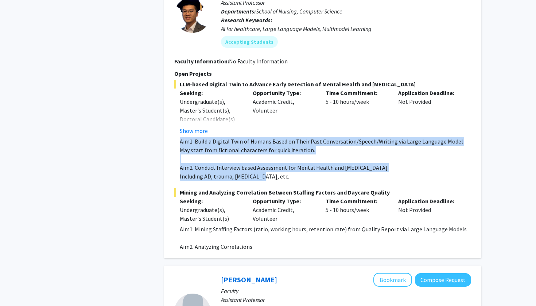
drag, startPoint x: 258, startPoint y: 143, endPoint x: 180, endPoint y: 108, distance: 85.1
click at [180, 137] on div "Aim1: Build a Digital Twin of Humans Based on Their Past Conversation/Speech/Wr…" at bounding box center [325, 159] width 291 height 44
copy div "Aim1: Build a Digital Twin of Humans Based on Their Past Conversation/Speech/Wr…"
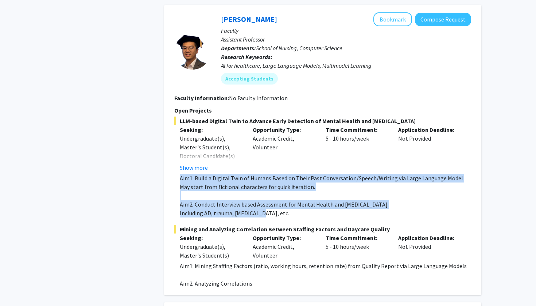
scroll to position [1109, 0]
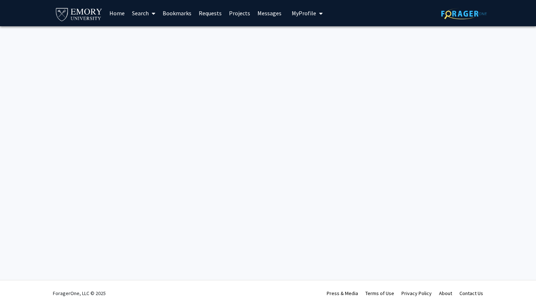
click at [300, 10] on span "My Profile" at bounding box center [304, 12] width 24 height 7
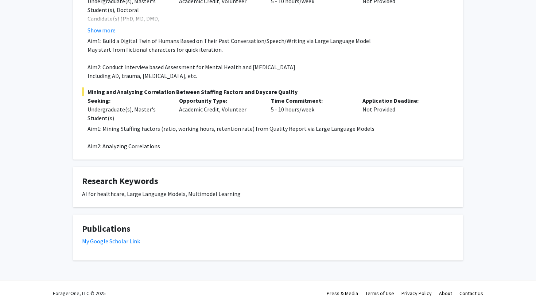
scroll to position [176, 0]
click at [120, 243] on link "My Google Scholar Link" at bounding box center [111, 241] width 58 height 7
